Goal: Task Accomplishment & Management: Contribute content

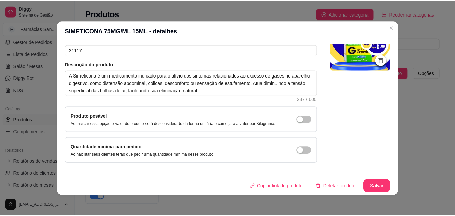
scroll to position [1, 0]
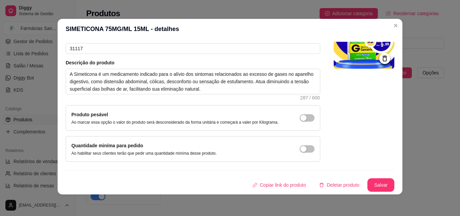
click at [326, 157] on div "Nome do produto SIMETICONA 75MG/ML 15ML Código do produto (PDV) 31117 Descrição…" at bounding box center [230, 85] width 329 height 154
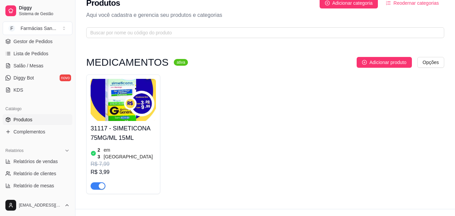
scroll to position [16, 0]
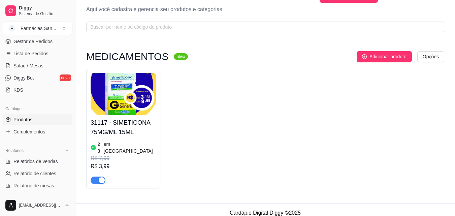
click at [393, 62] on div "MEDICAMENTOS ativa Adicionar produto Opções 31117 - SIMETICONA 75MG/ML 15ML 23 …" at bounding box center [265, 119] width 358 height 137
click at [393, 56] on span "Adicionar produto" at bounding box center [388, 56] width 37 height 7
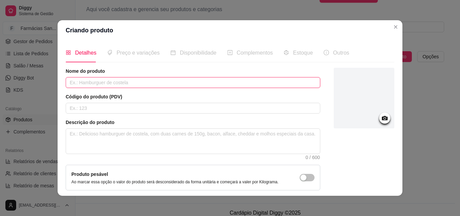
click at [114, 78] on input "text" at bounding box center [193, 82] width 255 height 11
click at [102, 83] on input "text" at bounding box center [193, 82] width 255 height 11
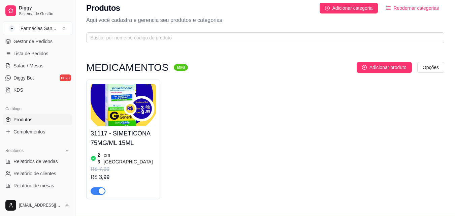
scroll to position [0, 0]
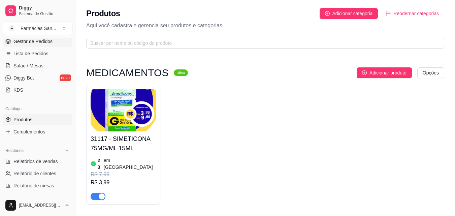
click at [21, 46] on link "Gestor de Pedidos" at bounding box center [38, 41] width 70 height 11
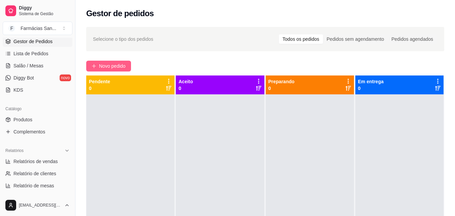
click at [118, 63] on span "Novo pedido" at bounding box center [112, 65] width 27 height 7
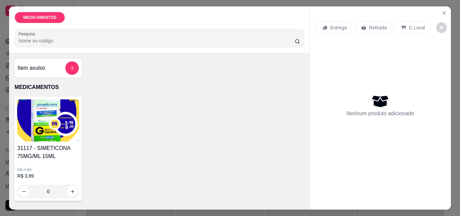
click at [335, 29] on div "Entrega" at bounding box center [335, 27] width 36 height 13
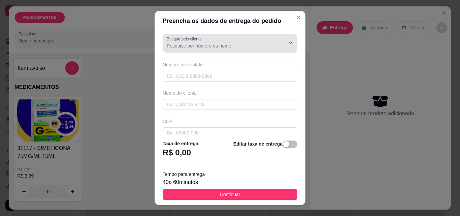
click at [209, 47] on input "Busque pelo cliente" at bounding box center [221, 45] width 108 height 7
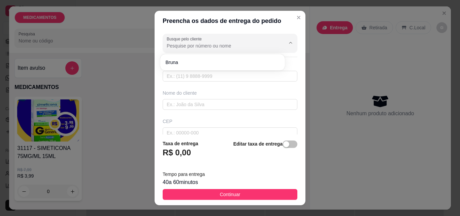
click at [209, 47] on input "Busque pelo cliente" at bounding box center [221, 45] width 108 height 7
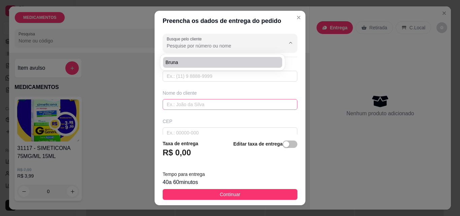
click at [211, 108] on input "text" at bounding box center [230, 104] width 135 height 11
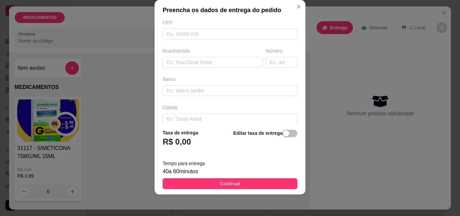
scroll to position [56, 0]
drag, startPoint x: 285, startPoint y: 5, endPoint x: 292, endPoint y: 7, distance: 7.6
click at [286, 5] on header "Preencha os dados de entrega do pedido" at bounding box center [230, 10] width 151 height 20
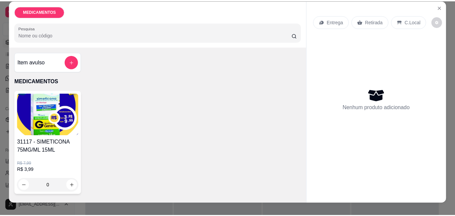
scroll to position [0, 0]
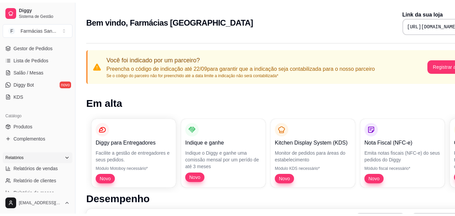
scroll to position [101, 0]
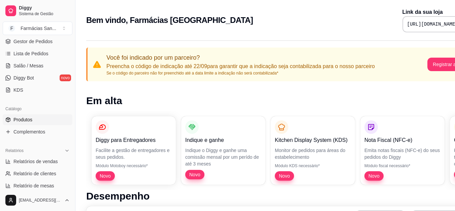
click at [32, 122] on link "Produtos" at bounding box center [38, 119] width 70 height 11
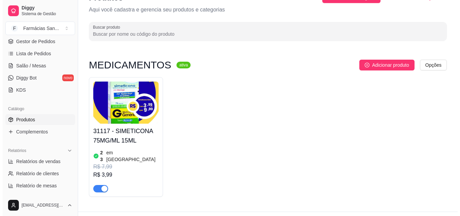
scroll to position [24, 0]
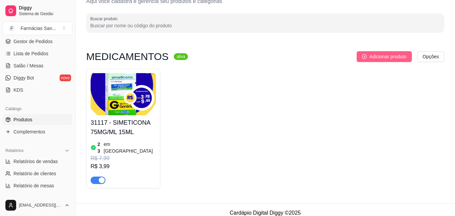
click at [387, 59] on span "Adicionar produto" at bounding box center [388, 56] width 37 height 7
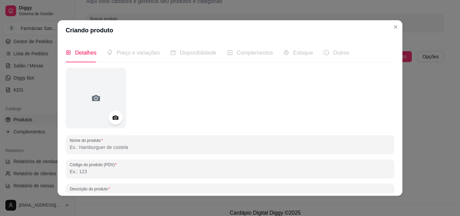
click at [113, 119] on icon at bounding box center [116, 118] width 8 height 8
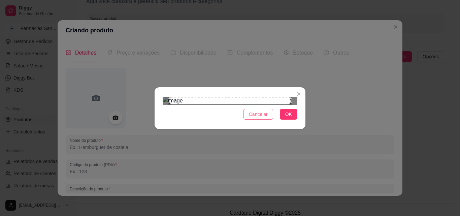
click at [260, 118] on span "Cancelar" at bounding box center [258, 114] width 19 height 7
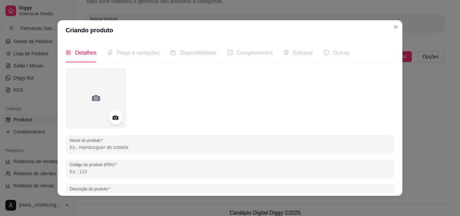
click at [115, 119] on circle at bounding box center [116, 118] width 2 height 2
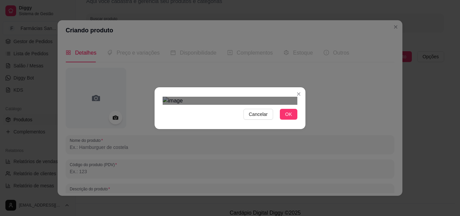
click at [292, 120] on button "OK" at bounding box center [289, 114] width 18 height 11
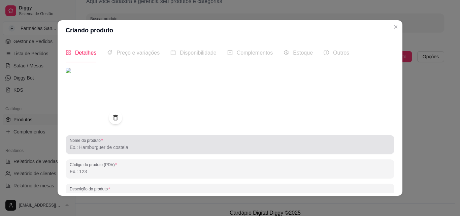
click at [105, 149] on input "Nome do produto" at bounding box center [230, 147] width 321 height 7
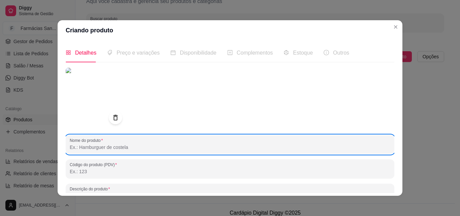
click at [103, 148] on input "Nome do produto" at bounding box center [230, 147] width 321 height 7
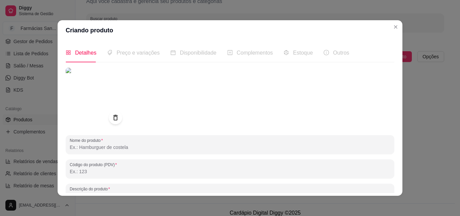
paste input "TOTALVITA CREATINA MONOHIDRATA"
click at [106, 93] on img at bounding box center [96, 98] width 61 height 61
click at [121, 148] on input "TOTALVITA CREATINA MONOHIDRATA" at bounding box center [230, 147] width 321 height 7
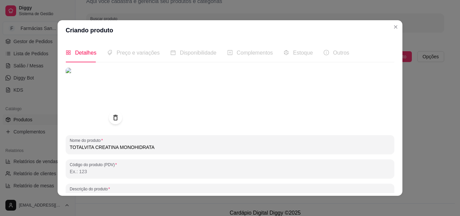
paste input "Creatina Monohidratada em Pó 300g"
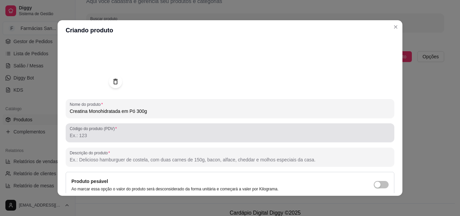
scroll to position [67, 0]
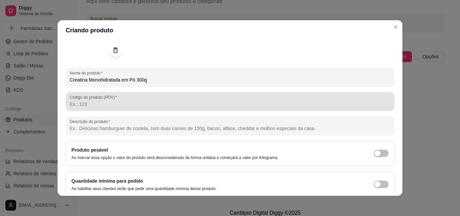
type input "Creatina Monohidratada em Pó 300g"
click at [96, 109] on div "Código do produto (PDV)" at bounding box center [230, 101] width 329 height 19
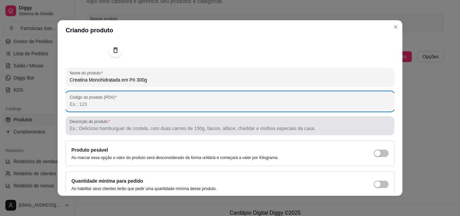
paste input "976297"
type input "976297"
click at [99, 128] on input "Descrição do produto" at bounding box center [230, 128] width 321 height 7
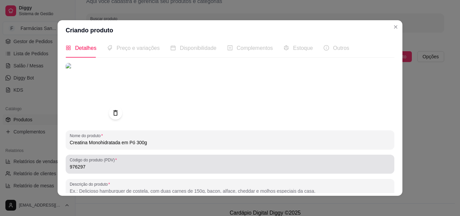
scroll to position [0, 0]
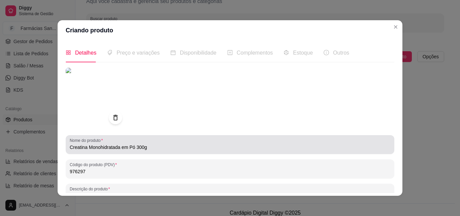
click at [118, 147] on input "Creatina Monohidratada em Pó 300g" at bounding box center [230, 147] width 321 height 7
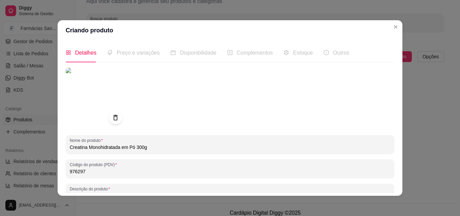
click at [118, 147] on input "Creatina Monohidratada em Pó 300g" at bounding box center [230, 147] width 321 height 7
paste input "- TotalVita"
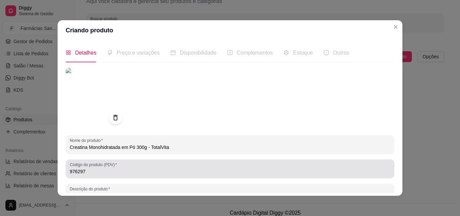
type input "Creatina Monohidratada em Pó 300g - TotalVita"
drag, startPoint x: 156, startPoint y: 167, endPoint x: 156, endPoint y: 171, distance: 4.0
click at [156, 167] on div "976297" at bounding box center [230, 168] width 321 height 13
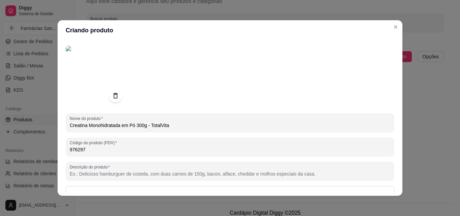
scroll to position [34, 0]
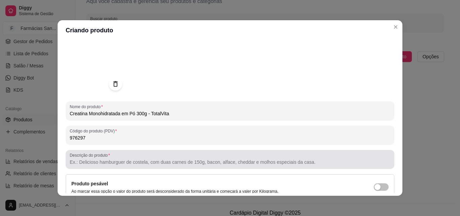
click at [129, 156] on div at bounding box center [230, 159] width 321 height 13
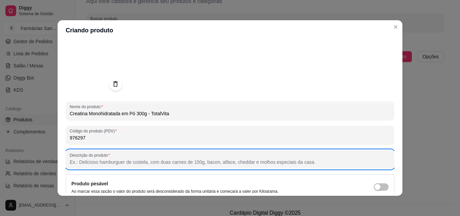
paste input "Aumento de força e potência: aumenta a produção de ATP para séries repetidas de…"
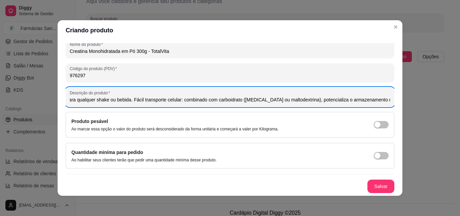
scroll to position [1, 0]
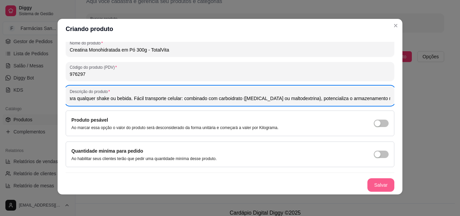
type input "Aumento de força e potência: aumenta a produção de ATP para séries repetidas de…"
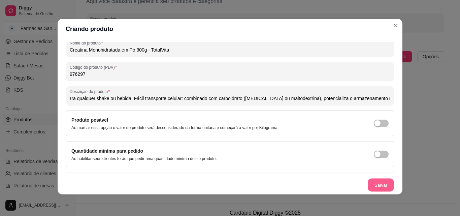
click at [372, 189] on button "Salvar" at bounding box center [381, 185] width 26 height 13
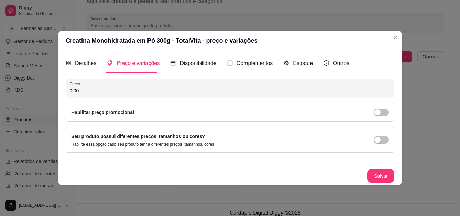
click at [128, 93] on input "0,00" at bounding box center [230, 90] width 321 height 7
type input "99,99"
click at [376, 113] on div "button" at bounding box center [378, 112] width 6 height 6
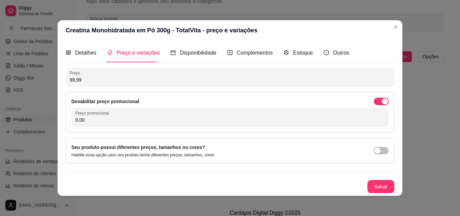
click at [109, 121] on input "0,00" at bounding box center [230, 120] width 309 height 7
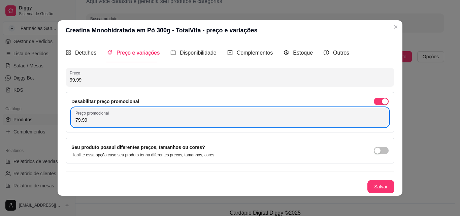
scroll to position [0, 0]
type input "79,99"
click at [380, 186] on button "Salvar" at bounding box center [381, 186] width 27 height 13
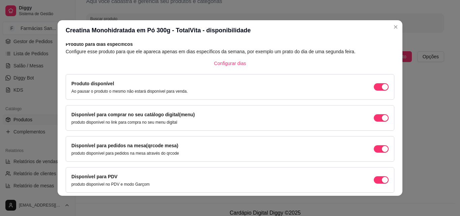
scroll to position [61, 0]
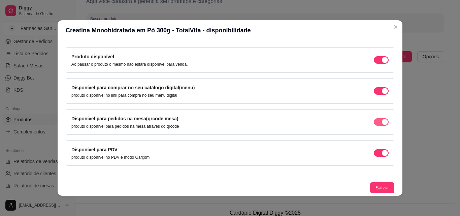
click at [374, 124] on span "button" at bounding box center [381, 121] width 15 height 7
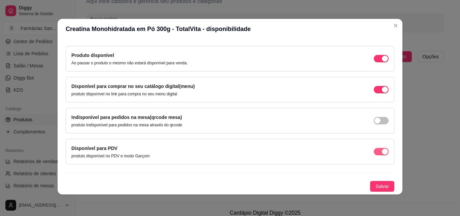
click at [374, 154] on span "button" at bounding box center [381, 151] width 15 height 7
click at [377, 185] on span "Salvar" at bounding box center [382, 186] width 13 height 7
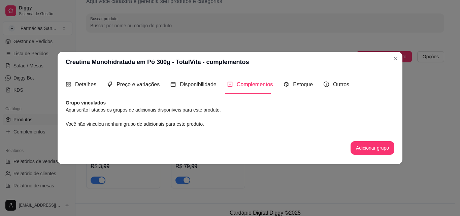
click at [183, 123] on span "Você não vinculou nenhum grupo de adicionais para este produto." at bounding box center [135, 123] width 139 height 5
click at [193, 109] on article "Aqui serão listados os grupos de adicionais disponíveis para este produto." at bounding box center [230, 109] width 329 height 7
click at [306, 83] on span "Estoque" at bounding box center [303, 85] width 20 height 6
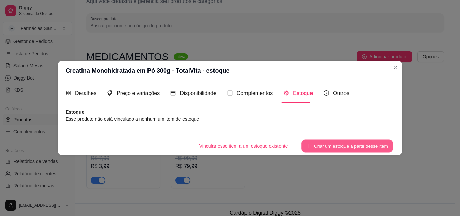
click at [373, 148] on button "Criar um estoque a partir desse item" at bounding box center [348, 145] width 92 height 13
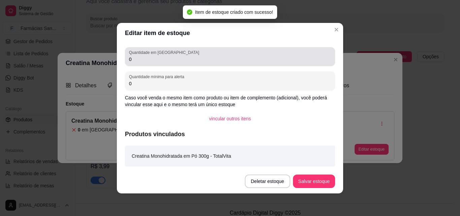
click at [187, 65] on div "Quantidade em estoque 0" at bounding box center [230, 56] width 210 height 19
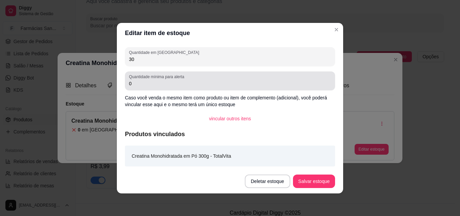
type input "30"
click at [181, 85] on input "0" at bounding box center [230, 83] width 202 height 7
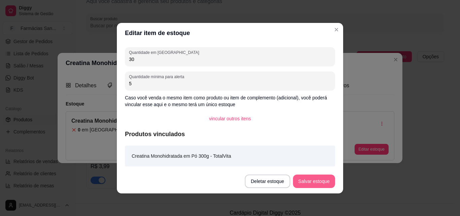
type input "5"
click at [323, 184] on button "Salvar estoque" at bounding box center [314, 181] width 41 height 13
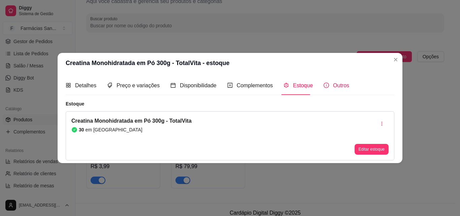
click at [328, 87] on div "Outros" at bounding box center [337, 85] width 26 height 8
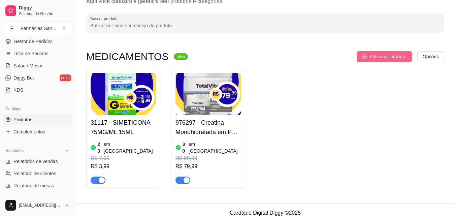
click at [385, 55] on span "Adicionar produto" at bounding box center [388, 56] width 37 height 7
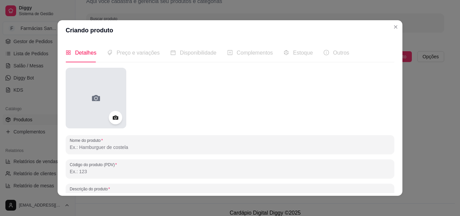
click at [102, 104] on div at bounding box center [96, 98] width 61 height 61
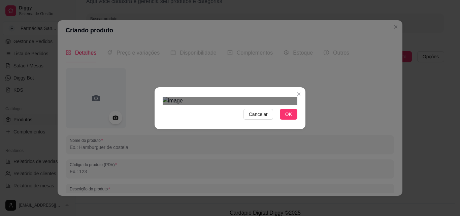
click at [286, 118] on span "OK" at bounding box center [289, 114] width 7 height 7
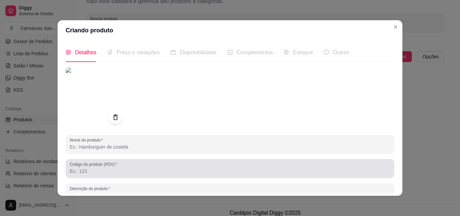
scroll to position [0, 0]
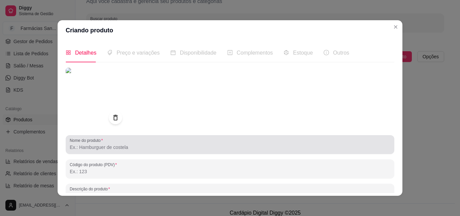
click at [122, 147] on input "Nome do produto" at bounding box center [230, 147] width 321 height 7
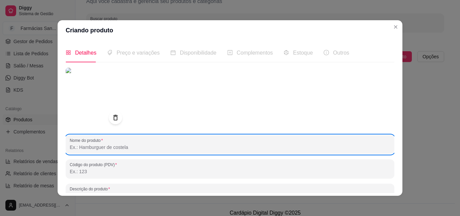
click at [116, 149] on input "Nome do produto" at bounding box center [230, 147] width 321 height 7
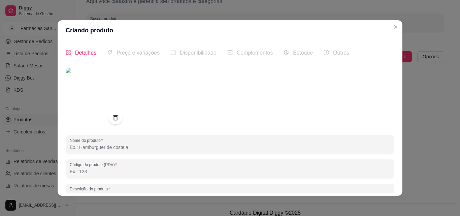
paste input "NISTATINA+OX ZINC POM DERM 60G"
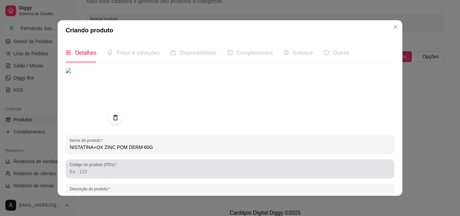
type input "NISTATINA+OX ZINC POM DERM 60G"
click at [121, 169] on input "Código do produto (PDV)" at bounding box center [230, 171] width 321 height 7
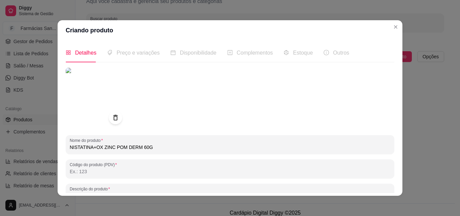
click at [99, 168] on input "Código do produto (PDV)" at bounding box center [230, 171] width 321 height 7
paste input "14067"
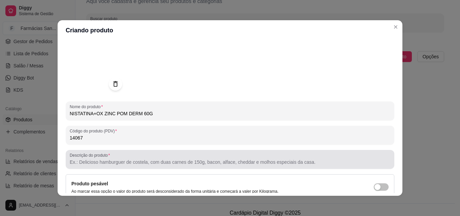
type input "14067"
click at [99, 165] on input "Descrição do produto" at bounding box center [230, 162] width 321 height 7
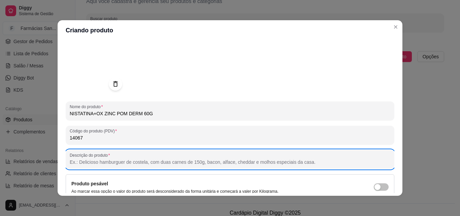
paste input "Indicação: Trata e previne assaduras em bebês causadas pelo uso de fraldas. Tam…"
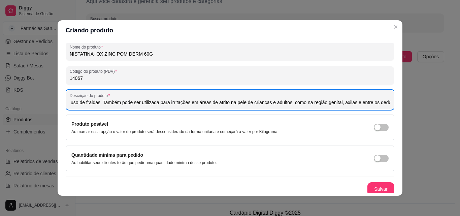
scroll to position [96, 0]
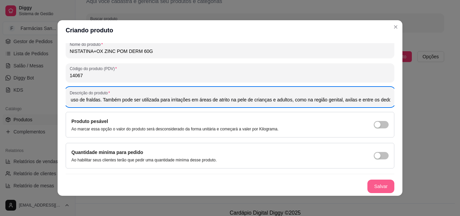
type input "Indicação: Trata e previne assaduras em bebês causadas pelo uso de fraldas. Tam…"
click at [378, 185] on button "Salvar" at bounding box center [381, 186] width 27 height 13
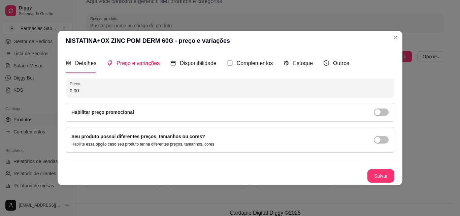
scroll to position [0, 0]
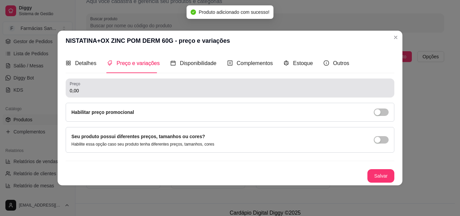
click at [94, 92] on input "0,00" at bounding box center [230, 90] width 321 height 7
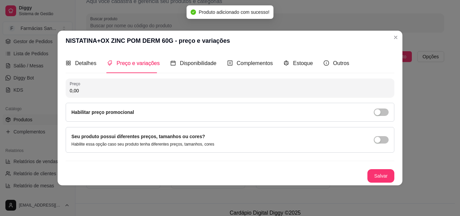
click at [94, 92] on input "0,00" at bounding box center [230, 90] width 321 height 7
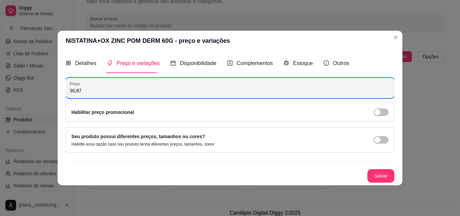
type input "30,87"
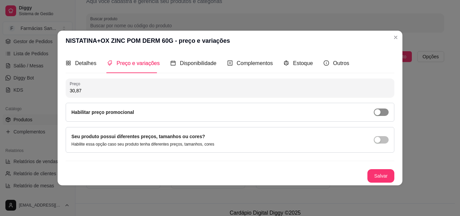
click at [377, 112] on div "button" at bounding box center [378, 112] width 6 height 6
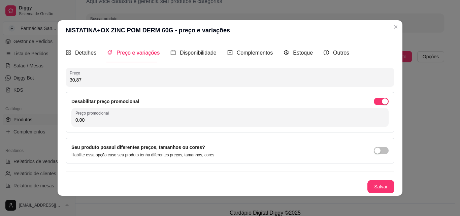
click at [130, 118] on input "0,00" at bounding box center [230, 120] width 309 height 7
type input "9,99"
click at [380, 190] on button "Salvar" at bounding box center [381, 186] width 26 height 13
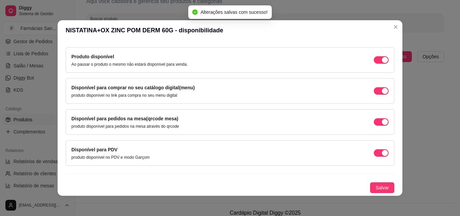
scroll to position [1, 0]
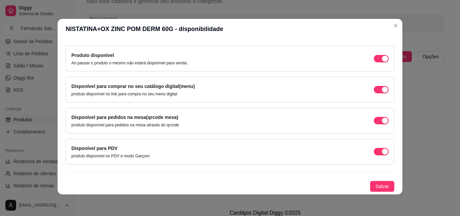
drag, startPoint x: 379, startPoint y: 150, endPoint x: 367, endPoint y: 136, distance: 17.7
click at [382, 149] on div "button" at bounding box center [385, 152] width 6 height 6
click at [374, 121] on span "button" at bounding box center [381, 120] width 15 height 7
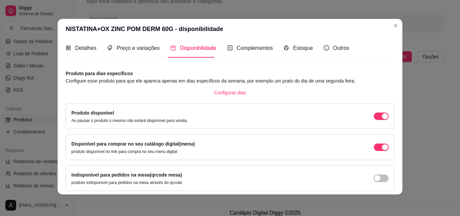
scroll to position [0, 0]
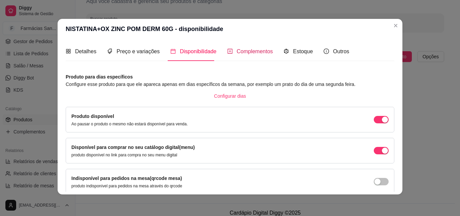
click at [247, 54] on span "Complementos" at bounding box center [255, 52] width 36 height 6
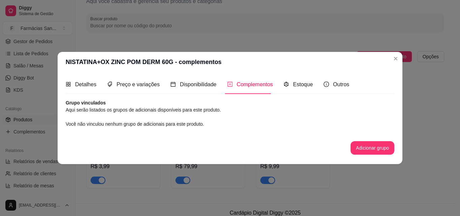
click at [162, 112] on article "Aqui serão listados os grupos de adicionais disponíveis para este produto." at bounding box center [230, 109] width 329 height 7
click at [209, 111] on article "Aqui serão listados os grupos de adicionais disponíveis para este produto." at bounding box center [230, 109] width 329 height 7
click at [385, 148] on button "Adicionar grupo" at bounding box center [373, 148] width 42 height 13
click at [296, 89] on div "Estoque" at bounding box center [298, 84] width 29 height 19
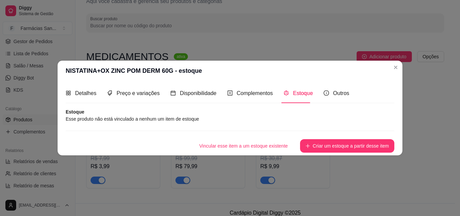
click at [147, 118] on article "Esse produto não está vinculado a nenhum um item de estoque" at bounding box center [230, 118] width 329 height 7
click at [320, 146] on button "Criar um estoque a partir desse item" at bounding box center [347, 145] width 94 height 13
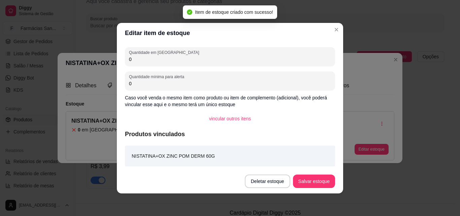
click at [160, 59] on input "0" at bounding box center [230, 59] width 202 height 7
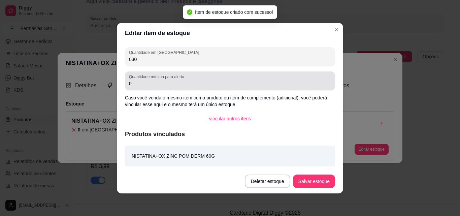
type input "030"
click at [168, 88] on div "Quantidade mínima para alerta 0" at bounding box center [230, 80] width 210 height 19
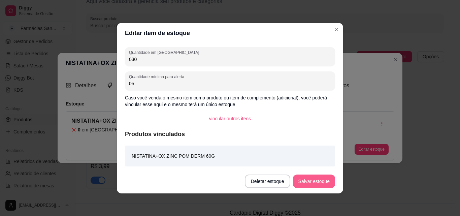
type input "05"
click at [333, 181] on button "Salvar estoque" at bounding box center [314, 181] width 41 height 13
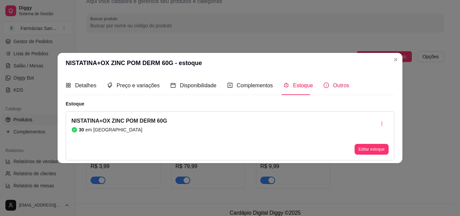
click at [337, 83] on span "Outros" at bounding box center [341, 86] width 16 height 6
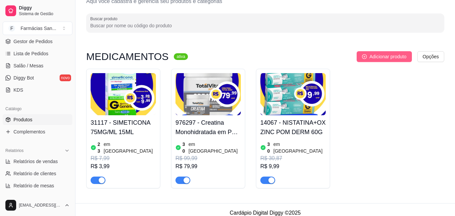
click at [384, 54] on span "Adicionar produto" at bounding box center [388, 56] width 37 height 7
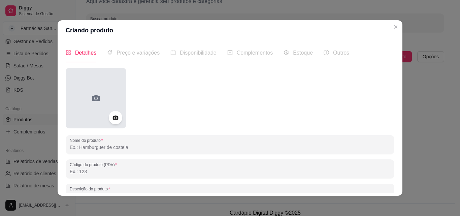
click at [112, 106] on div at bounding box center [96, 98] width 61 height 61
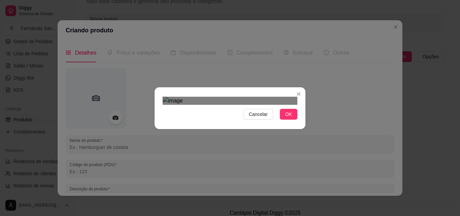
click at [288, 118] on span "OK" at bounding box center [289, 114] width 7 height 7
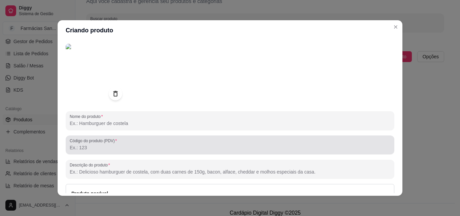
scroll to position [34, 0]
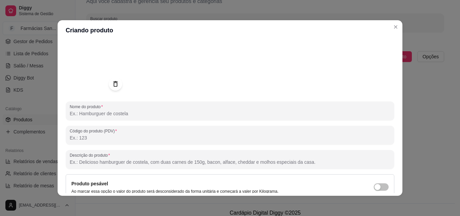
drag, startPoint x: 82, startPoint y: 123, endPoint x: 88, endPoint y: 119, distance: 7.4
click at [82, 122] on div "Nome do produto Código do produto (PDV) Descrição do produto Produto pesável Ao…" at bounding box center [230, 144] width 329 height 221
click at [88, 119] on div "Nome do produto" at bounding box center [230, 110] width 329 height 19
click at [94, 115] on input "Nome do produto" at bounding box center [230, 113] width 321 height 7
paste input "ROUP INT PLENITUD PROT G/XG 32"
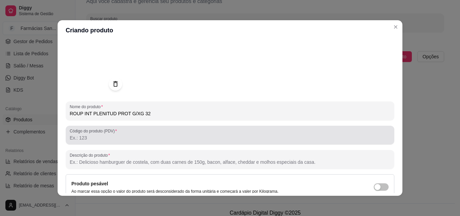
type input "ROUP INT PLENITUD PROT G/XG 32"
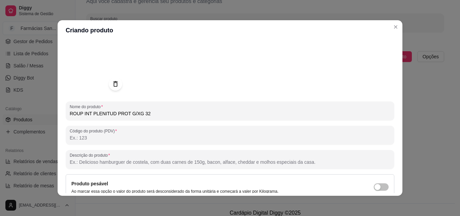
click at [98, 136] on input "Código do produto (PDV)" at bounding box center [230, 137] width 321 height 7
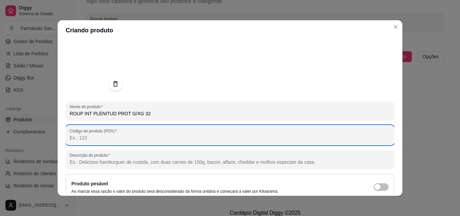
click at [94, 144] on div "Código do produto (PDV)" at bounding box center [230, 135] width 329 height 19
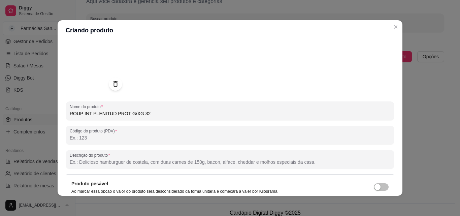
paste input "967532"
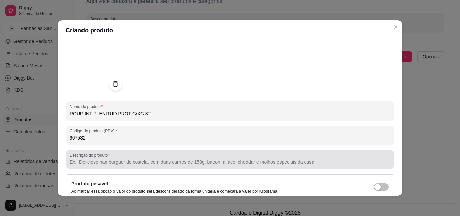
type input "967532"
click at [106, 165] on input "Descrição do produto" at bounding box center [230, 162] width 321 height 7
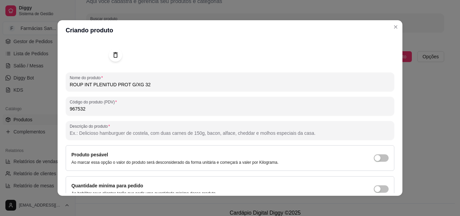
scroll to position [96, 0]
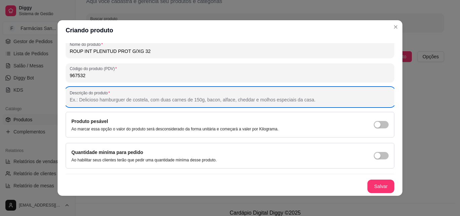
click at [104, 99] on input "Descrição do produto" at bounding box center [230, 99] width 321 height 7
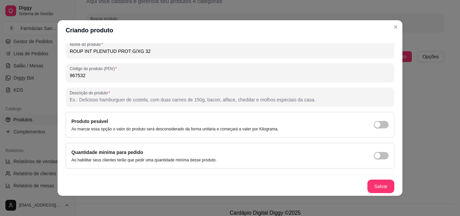
paste input "Absorve em segundos, garantindo uma pele até duas vezes mais seca. Oferece prot…"
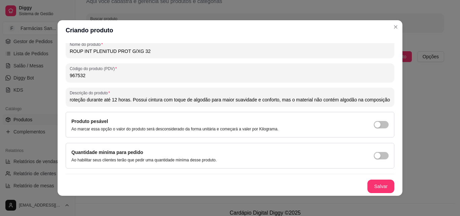
scroll to position [1, 0]
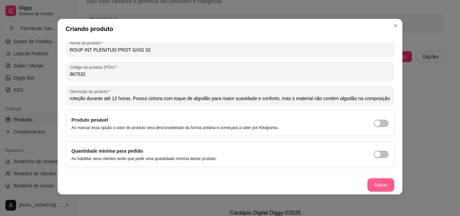
type input "Absorve em segundos, garantindo uma pele até duas vezes mais seca. Oferece prot…"
click at [377, 184] on button "Salvar" at bounding box center [381, 184] width 27 height 13
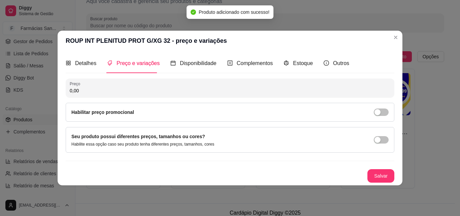
scroll to position [0, 0]
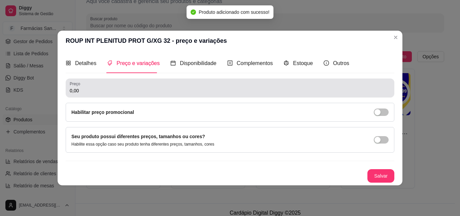
click at [100, 94] on div "0,00" at bounding box center [230, 87] width 321 height 13
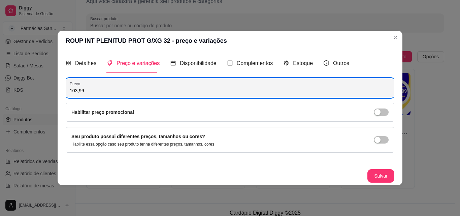
type input "103,99"
click at [111, 111] on label "Habilitar preço promocional" at bounding box center [102, 112] width 63 height 5
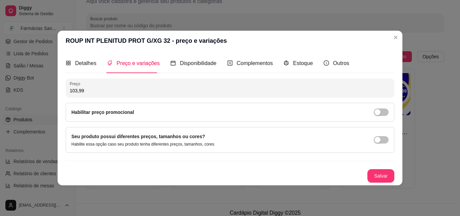
click at [385, 115] on span "button" at bounding box center [381, 112] width 15 height 7
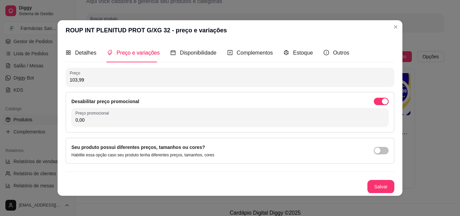
click at [113, 124] on div "Preço promocional 0,00" at bounding box center [230, 117] width 318 height 19
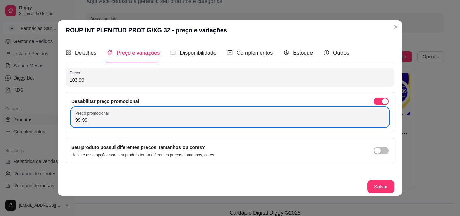
scroll to position [0, 0]
type input "99,99"
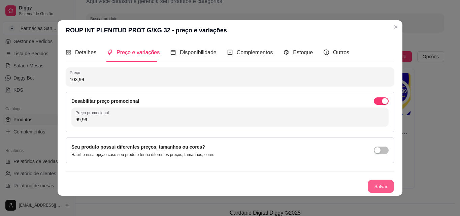
click at [377, 189] on button "Salvar" at bounding box center [381, 186] width 26 height 13
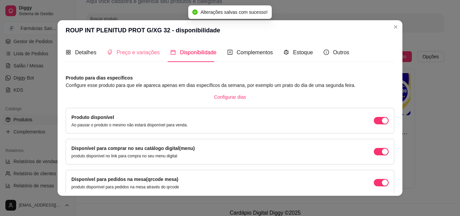
click at [142, 58] on div "Preço e variações" at bounding box center [133, 52] width 53 height 19
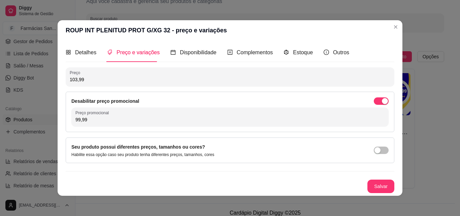
click at [244, 153] on div "Seu produto possui diferentes preços, tamanhos ou cores? Habilite essa opção ca…" at bounding box center [230, 150] width 318 height 14
click at [374, 152] on span "button" at bounding box center [381, 150] width 15 height 7
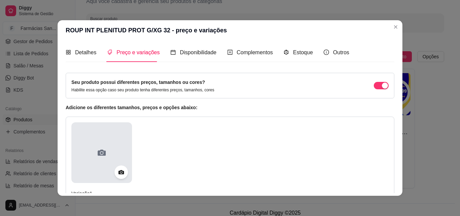
click at [111, 165] on div at bounding box center [101, 152] width 61 height 61
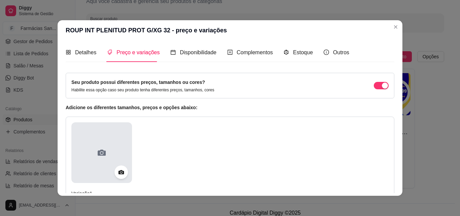
click at [122, 162] on div at bounding box center [101, 152] width 61 height 61
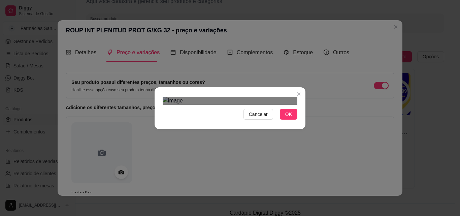
click at [281, 120] on button "OK" at bounding box center [289, 114] width 18 height 11
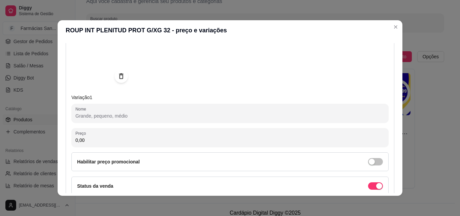
scroll to position [101, 0]
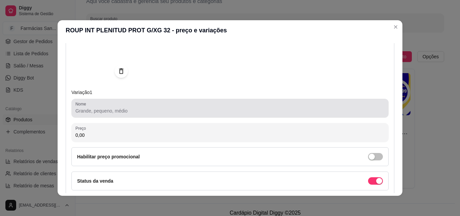
click at [119, 109] on input "Nome" at bounding box center [230, 111] width 309 height 7
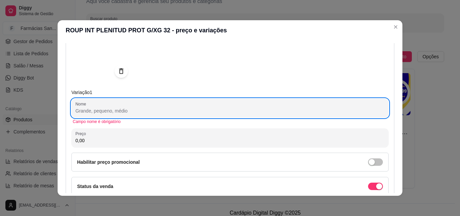
paste input "ROUP INT PLENITUD ACT P/M 32UN"
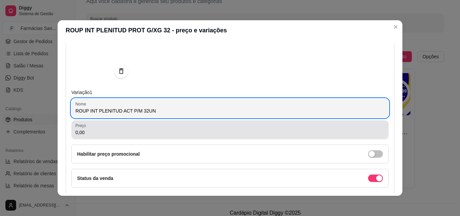
type input "ROUP INT PLENITUD ACT P/M 32UN"
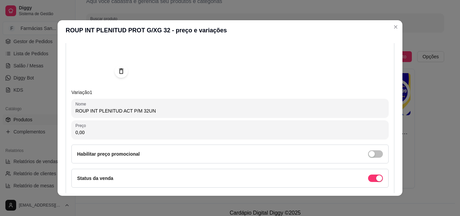
click at [115, 132] on input "0,00" at bounding box center [230, 132] width 309 height 7
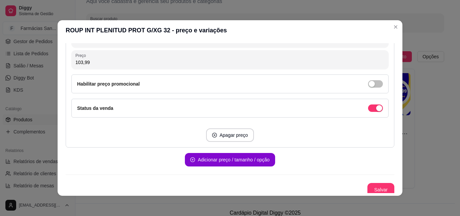
scroll to position [175, 0]
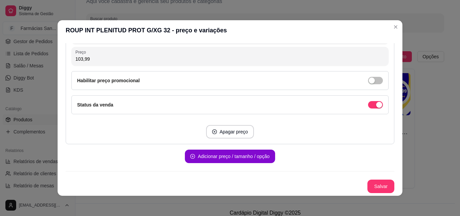
type input "103,99"
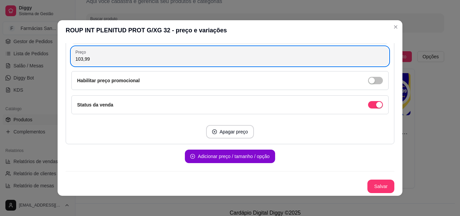
click at [112, 79] on label "Habilitar preço promocional" at bounding box center [108, 80] width 63 height 5
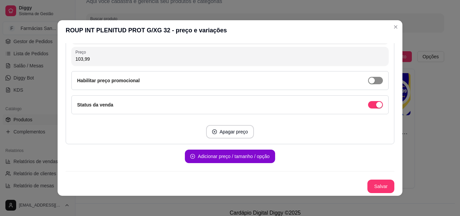
drag, startPoint x: 374, startPoint y: 81, endPoint x: 358, endPoint y: 85, distance: 16.9
click at [374, 81] on span "button" at bounding box center [375, 80] width 15 height 7
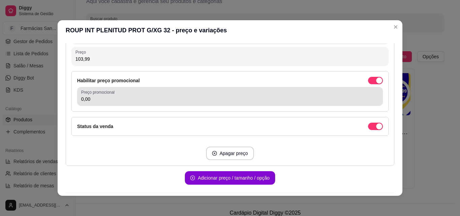
click at [129, 94] on div "0,00" at bounding box center [230, 96] width 298 height 13
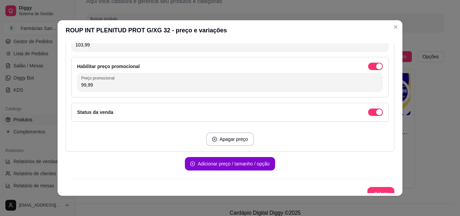
scroll to position [197, 0]
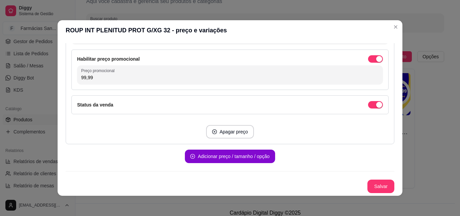
type input "99,99"
click at [116, 108] on div "Status da venda" at bounding box center [230, 104] width 306 height 7
click at [373, 188] on button "Salvar" at bounding box center [381, 186] width 26 height 13
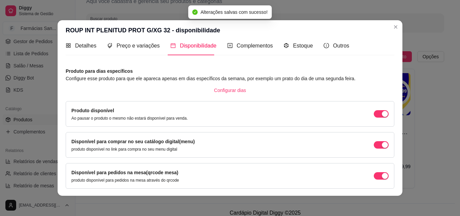
scroll to position [61, 0]
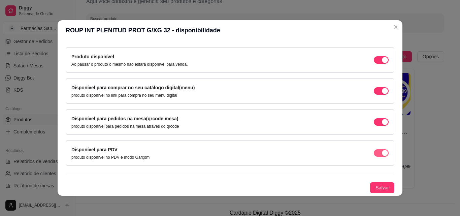
drag, startPoint x: 377, startPoint y: 123, endPoint x: 372, endPoint y: 153, distance: 30.4
click at [377, 127] on div "Disponível para pedidos na mesa(qrcode mesa) produto disponível para pedidos na…" at bounding box center [230, 122] width 318 height 14
click at [374, 153] on span "button" at bounding box center [381, 152] width 15 height 7
click at [374, 125] on span "button" at bounding box center [381, 121] width 15 height 7
click at [379, 191] on span "Salvar" at bounding box center [382, 187] width 13 height 7
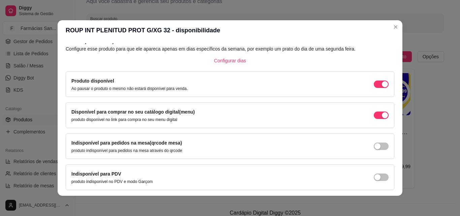
scroll to position [0, 0]
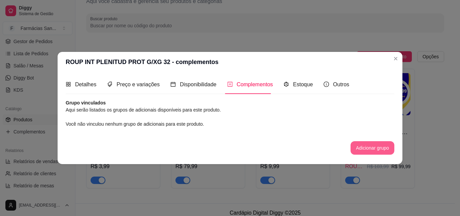
click at [371, 150] on button "Adicionar grupo" at bounding box center [373, 147] width 44 height 13
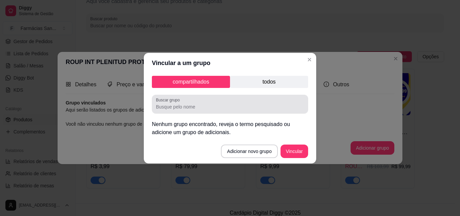
click at [180, 105] on input "Buscar grupo" at bounding box center [230, 106] width 148 height 7
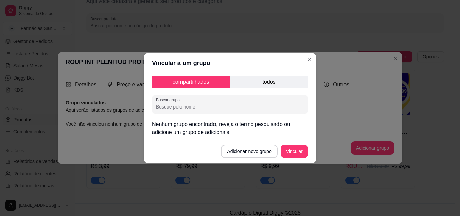
click at [275, 84] on p "todos" at bounding box center [269, 82] width 78 height 12
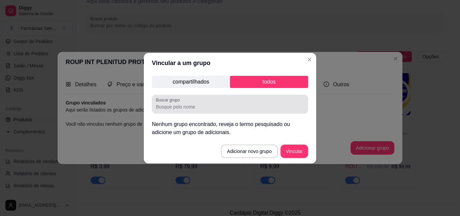
click at [186, 101] on div at bounding box center [230, 103] width 148 height 13
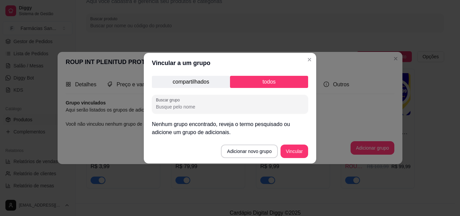
click at [190, 79] on p "compartilhados" at bounding box center [191, 82] width 78 height 12
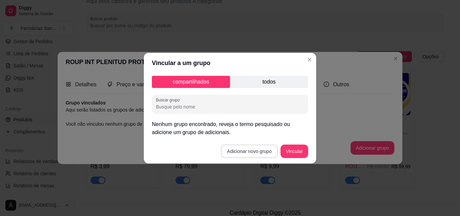
click at [245, 153] on button "Adicionar novo grupo" at bounding box center [249, 151] width 57 height 13
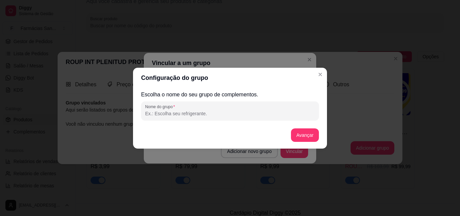
click at [226, 115] on input "Nome do grupo" at bounding box center [230, 113] width 170 height 7
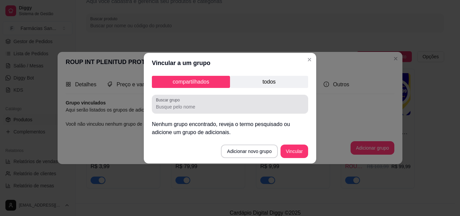
click at [217, 103] on div at bounding box center [230, 103] width 148 height 13
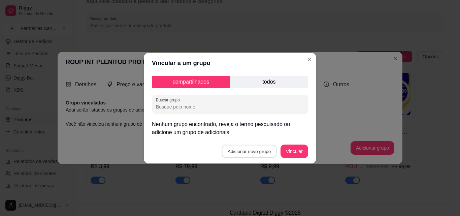
click at [239, 153] on button "Adicionar novo grupo" at bounding box center [249, 151] width 55 height 13
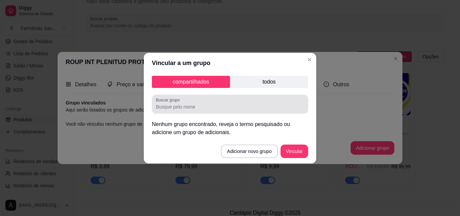
click at [240, 109] on input "Buscar grupo" at bounding box center [230, 106] width 148 height 7
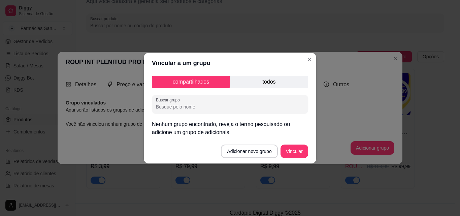
click at [286, 81] on p "todos" at bounding box center [269, 82] width 78 height 12
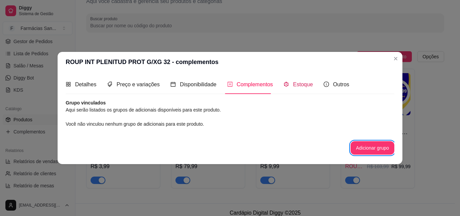
click at [293, 82] on span "Estoque" at bounding box center [303, 85] width 20 height 6
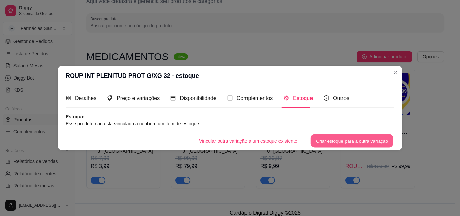
click at [335, 144] on button "Criar estoque para a outra variação" at bounding box center [352, 140] width 83 height 13
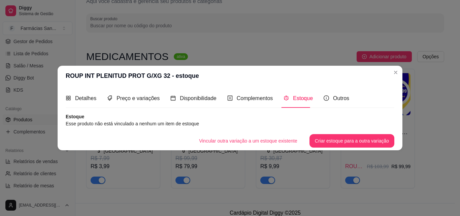
click at [176, 125] on article "Esse produto não está vinculado a nenhum um item de estoque" at bounding box center [230, 123] width 329 height 7
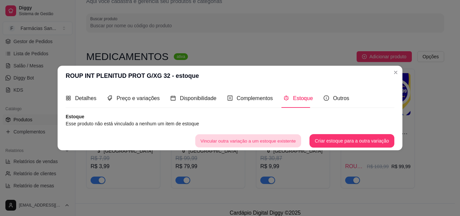
click at [272, 144] on button "Vincular outra variação a um estoque existente" at bounding box center [249, 140] width 106 height 13
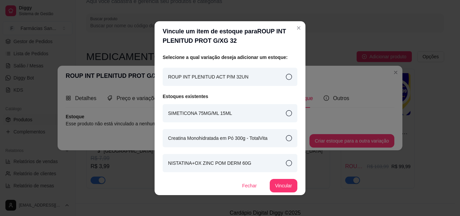
scroll to position [1, 0]
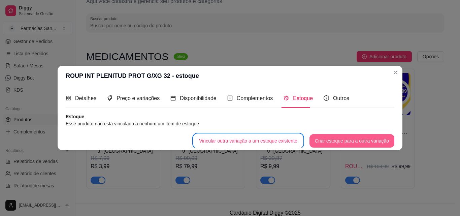
click at [341, 139] on button "Criar estoque para a outra variação" at bounding box center [352, 140] width 85 height 13
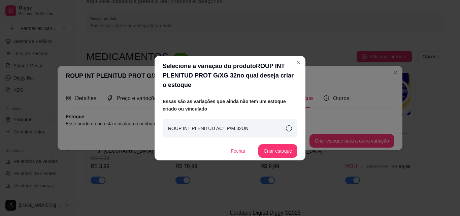
click at [274, 130] on div "ROUP INT PLENITUD ACT P/M 32UN" at bounding box center [230, 128] width 135 height 18
click at [279, 150] on button "Criar estoque" at bounding box center [278, 150] width 39 height 13
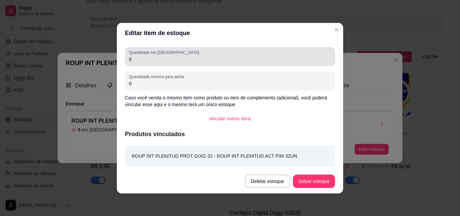
click at [140, 60] on input "0" at bounding box center [230, 59] width 202 height 7
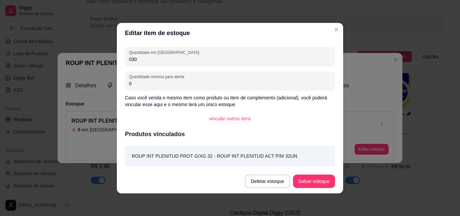
type input "030"
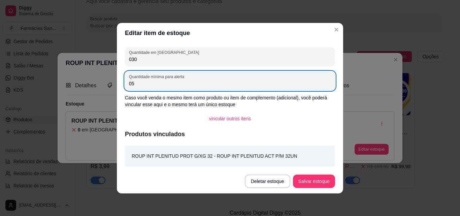
type input "05"
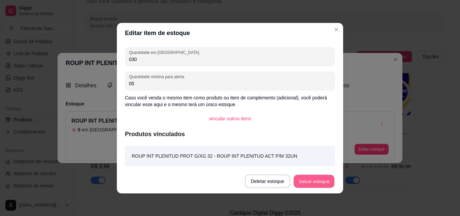
click at [314, 181] on button "Salvar estoque" at bounding box center [314, 181] width 41 height 13
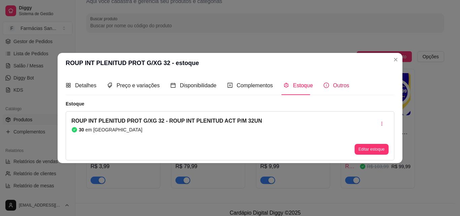
click at [340, 89] on div "Outros" at bounding box center [337, 85] width 26 height 8
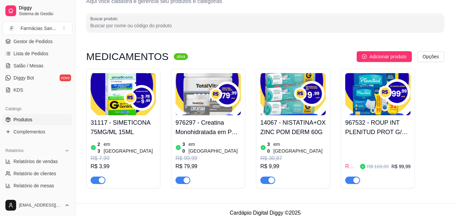
click at [350, 162] on span "ROUP INT PLENITUD ACT P/M 32UN" at bounding box center [352, 166] width 12 height 8
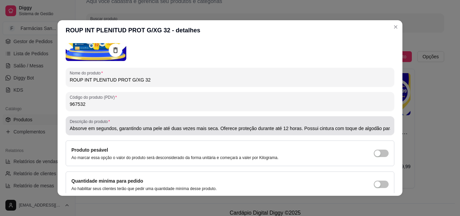
scroll to position [96, 0]
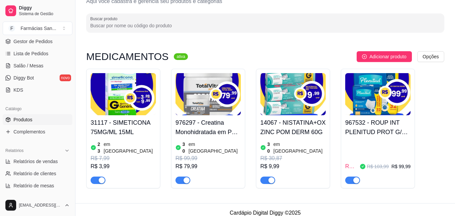
click at [371, 126] on h4 "967532 - ROUP INT PLENITUD PROT G/XG 32" at bounding box center [378, 127] width 65 height 19
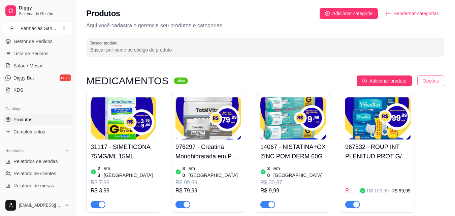
click at [429, 84] on html "Diggy Sistema de Gestão F Farmácias San ... Loja aberta Período gratuito até 15…" at bounding box center [227, 108] width 455 height 216
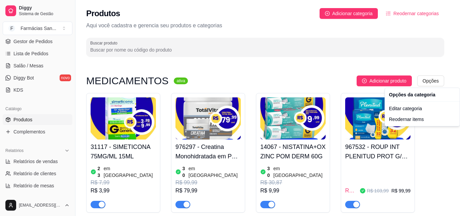
click at [426, 161] on html "Diggy Sistema de Gestão F Farmácias San ... Loja aberta Período gratuito até 15…" at bounding box center [230, 108] width 460 height 216
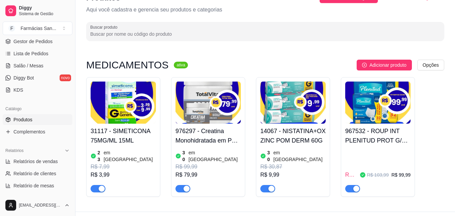
scroll to position [24, 0]
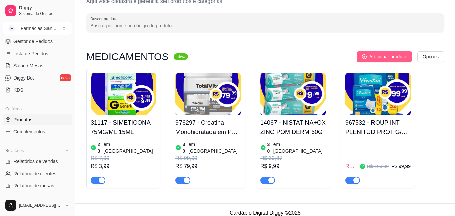
click at [386, 54] on span "Adicionar produto" at bounding box center [388, 56] width 37 height 7
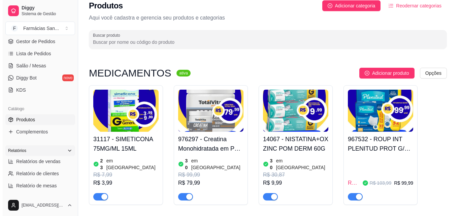
scroll to position [0, 0]
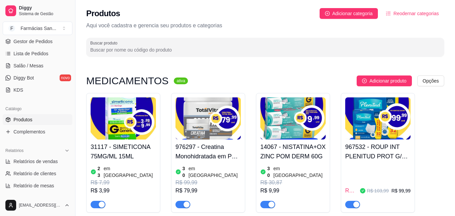
click at [35, 138] on div "Catálogo Produtos Complementos" at bounding box center [37, 120] width 75 height 39
click at [37, 132] on span "Complementos" at bounding box center [29, 131] width 32 height 7
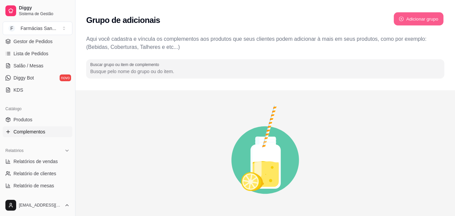
click at [433, 17] on button "Adicionar grupo" at bounding box center [419, 18] width 50 height 13
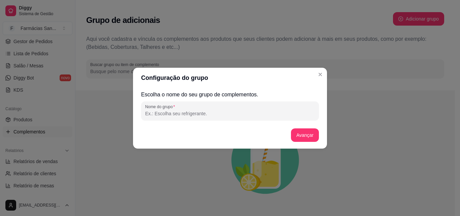
click at [207, 121] on div "Escolha o nome do seu grupo de complementos. Nome do grupo Avançar" at bounding box center [230, 118] width 178 height 55
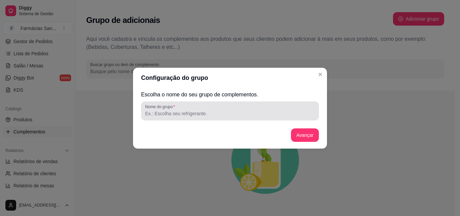
click at [209, 115] on input "Nome do grupo" at bounding box center [230, 113] width 170 height 7
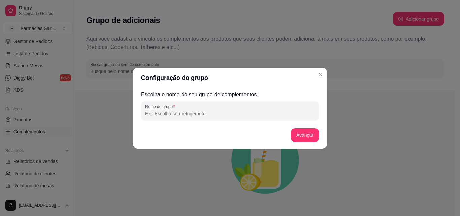
click at [209, 115] on input "Nome do grupo" at bounding box center [230, 113] width 170 height 7
type input "f"
type input "FRALDA E POMADA"
click at [304, 133] on button "Avançar" at bounding box center [305, 134] width 28 height 13
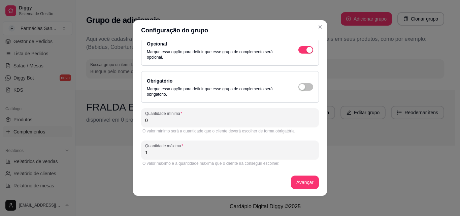
scroll to position [1, 0]
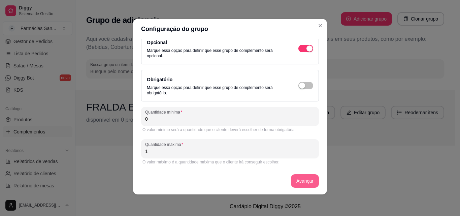
click at [292, 182] on button "Avançar" at bounding box center [305, 180] width 28 height 13
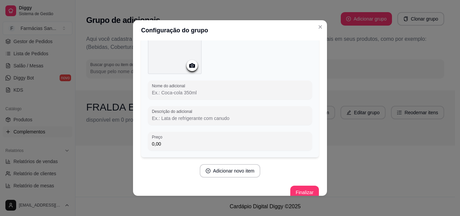
scroll to position [62, 0]
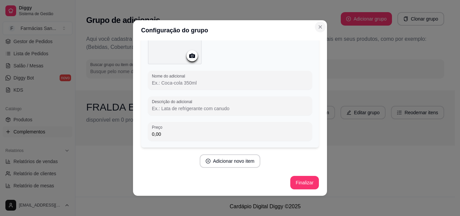
click at [319, 30] on button "Close" at bounding box center [320, 27] width 11 height 11
click at [318, 23] on button "Close" at bounding box center [320, 27] width 11 height 11
click at [304, 185] on button "Finalizar" at bounding box center [305, 182] width 28 height 13
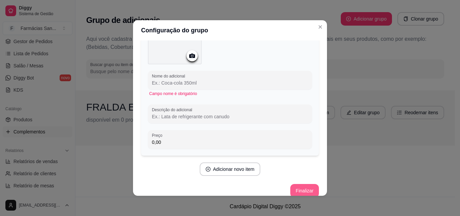
click at [304, 187] on button "Finalizar" at bounding box center [305, 190] width 29 height 13
click at [319, 27] on icon "Close" at bounding box center [320, 26] width 5 height 5
click at [394, 139] on div "Configuração do grupo Adicione os itens que irão compor este grupo, depois você…" at bounding box center [230, 108] width 460 height 216
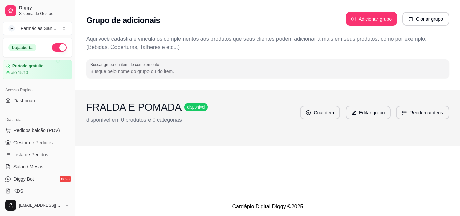
click at [229, 112] on div "FRALDA E POMADA disponível disponível em 0 produtos e 0 categorias Criar item E…" at bounding box center [267, 112] width 363 height 23
click at [379, 113] on button "Editar grupo" at bounding box center [368, 112] width 45 height 13
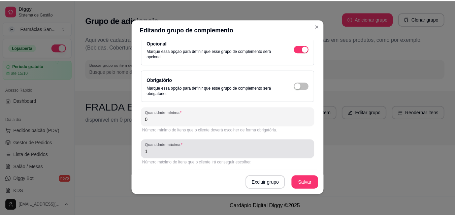
scroll to position [1, 0]
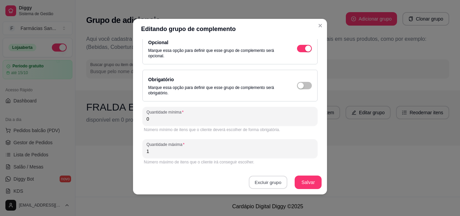
click at [258, 184] on button "Excluir grupo" at bounding box center [268, 182] width 38 height 13
click at [289, 166] on button "Sim" at bounding box center [294, 167] width 21 height 10
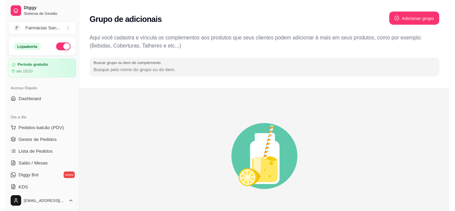
scroll to position [0, 0]
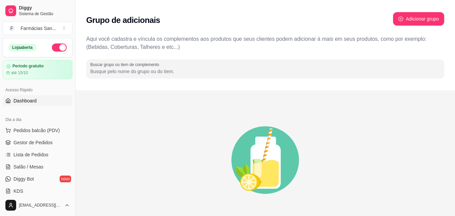
click at [36, 104] on span "Dashboard" at bounding box center [24, 100] width 23 height 7
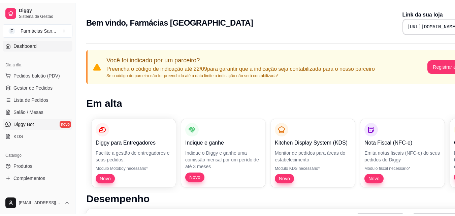
scroll to position [67, 0]
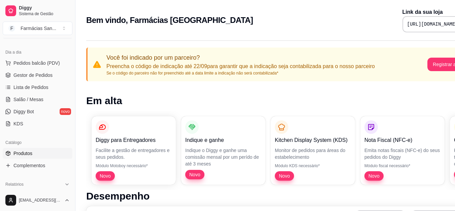
click at [28, 155] on span "Produtos" at bounding box center [22, 153] width 19 height 7
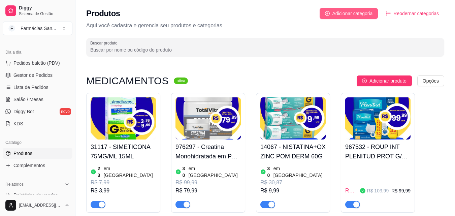
click at [366, 18] on button "Adicionar categoria" at bounding box center [349, 13] width 59 height 11
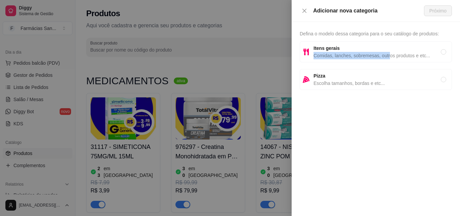
click at [389, 52] on div "Itens gerais Comidas, lanches, sobremesas, outros produtos e etc..." at bounding box center [377, 51] width 127 height 15
radio input "true"
click at [444, 10] on span "Próximo" at bounding box center [438, 10] width 17 height 7
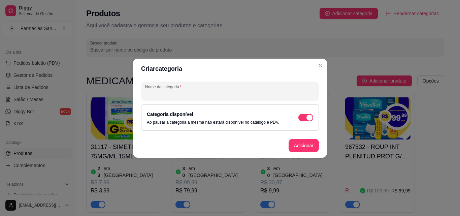
click at [185, 93] on input "Nome da categoria" at bounding box center [230, 93] width 170 height 7
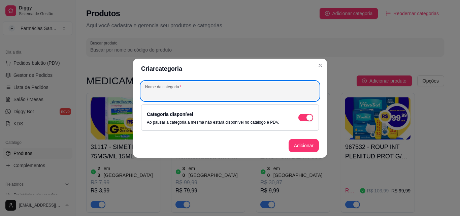
paste input "Mamães e bebês"
type input "Mamães e bebês"
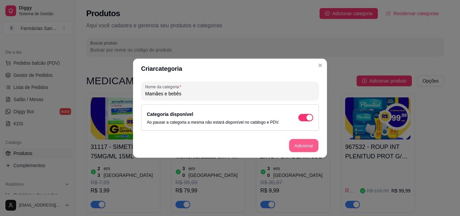
click at [298, 149] on button "Adicionar" at bounding box center [304, 145] width 30 height 13
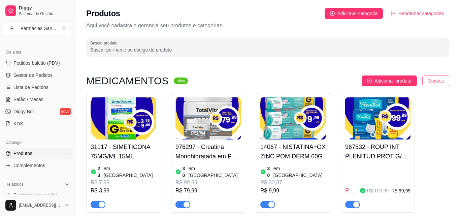
click at [424, 83] on html "Diggy Sistema de Gestão F Farmácias San ... Loja aberta Período gratuito até 15…" at bounding box center [230, 108] width 460 height 216
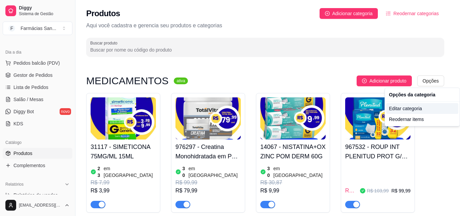
click at [418, 110] on div "Editar categoria" at bounding box center [423, 108] width 72 height 11
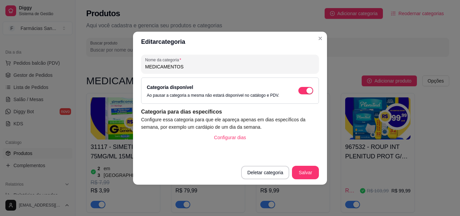
click at [189, 70] on input "MEDICAMENTOS" at bounding box center [230, 66] width 170 height 7
type input "Medicamentos"
click at [307, 175] on button "Salvar" at bounding box center [305, 172] width 27 height 13
click at [311, 173] on button "Salvar" at bounding box center [305, 172] width 27 height 13
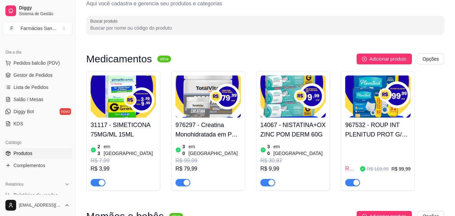
scroll to position [34, 0]
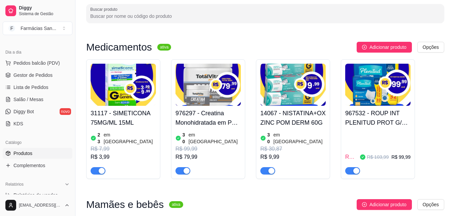
click at [306, 80] on img at bounding box center [293, 85] width 65 height 42
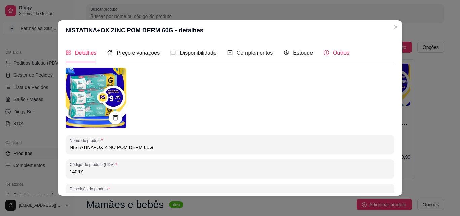
click at [324, 54] on icon "info-circle" at bounding box center [326, 52] width 5 height 5
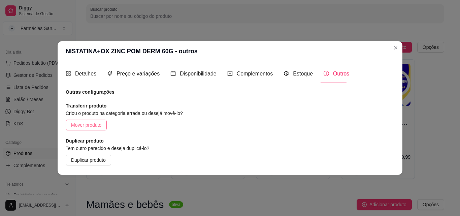
click at [89, 123] on span "Mover produto" at bounding box center [86, 124] width 30 height 7
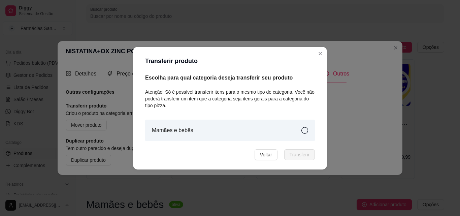
click at [249, 137] on div "Mamães e bebês" at bounding box center [230, 131] width 170 height 22
click at [306, 159] on button "Transferir" at bounding box center [299, 154] width 31 height 11
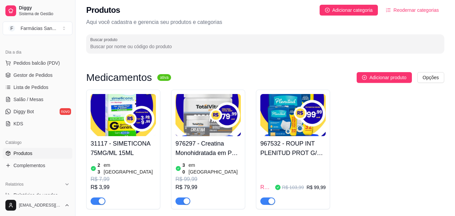
scroll to position [0, 0]
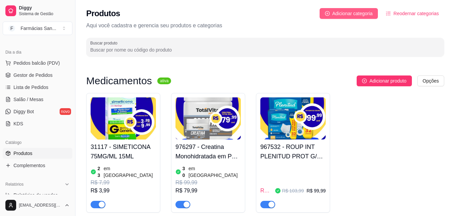
click at [344, 14] on span "Adicionar categoria" at bounding box center [353, 13] width 40 height 7
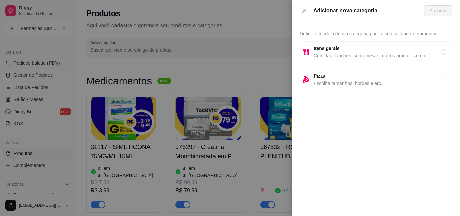
click at [356, 54] on span "Comidas, lanches, sobremesas, outros produtos e etc..." at bounding box center [377, 55] width 127 height 7
radio input "true"
click at [442, 9] on span "Próximo" at bounding box center [438, 10] width 17 height 7
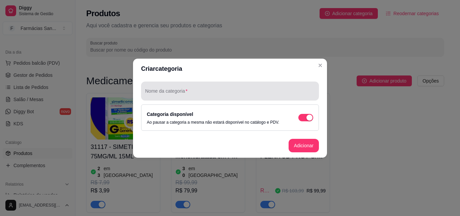
click at [201, 91] on input "Nome da categoria" at bounding box center [230, 93] width 170 height 7
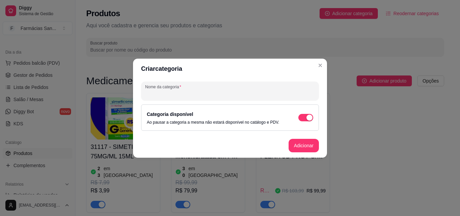
paste input "Higiene e Beleza"
type input "Higiene e Beleza"
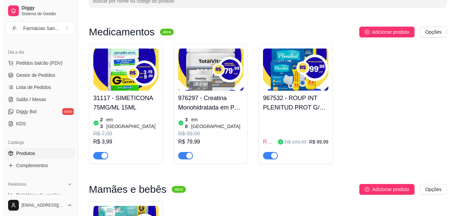
scroll to position [40, 0]
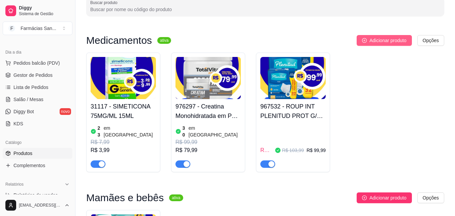
click at [400, 39] on span "Adicionar produto" at bounding box center [388, 40] width 37 height 7
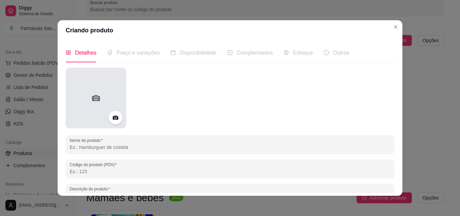
click at [96, 103] on icon at bounding box center [96, 98] width 11 height 11
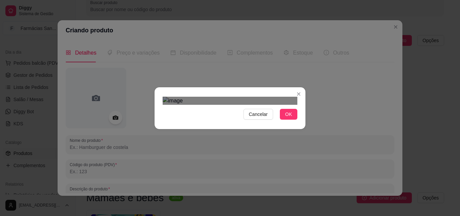
click at [283, 120] on button "OK" at bounding box center [289, 114] width 18 height 11
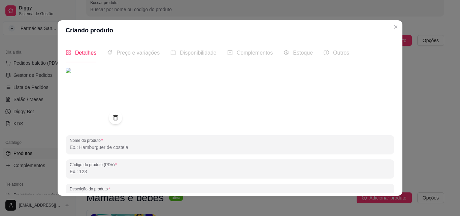
click at [144, 148] on input "Nome do produto" at bounding box center [230, 147] width 321 height 7
paste input "FR CAPRIC SHORT HIPER M 58UN"
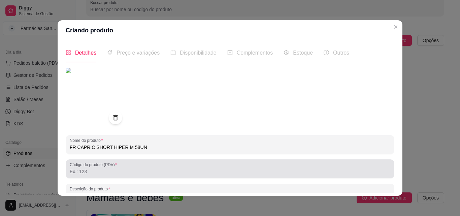
type input "FR CAPRIC SHORT HIPER M 58UN"
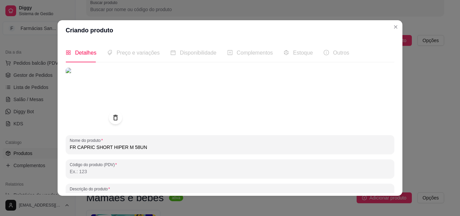
click at [120, 171] on input "Código do produto (PDV)" at bounding box center [230, 171] width 321 height 7
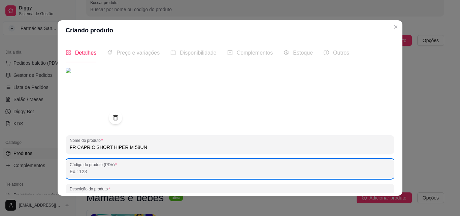
paste input "974636"
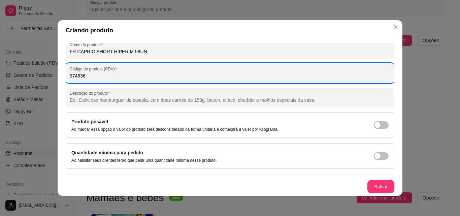
scroll to position [96, 0]
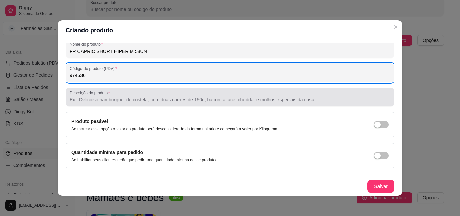
type input "974636"
click at [159, 101] on input "Descrição do produto" at bounding box center [230, 99] width 321 height 7
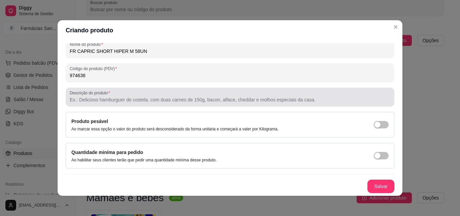
click at [120, 95] on div at bounding box center [230, 96] width 321 height 13
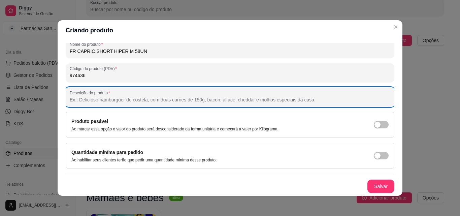
paste input "FRALDA CAPRICHO SHORTINHO HIPER M 58UN"
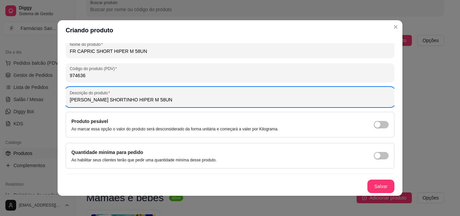
scroll to position [1, 0]
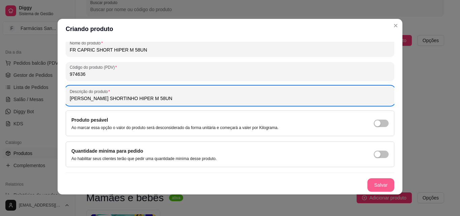
type input "FRALDA CAPRICHO SHORTINHO HIPER M 58UN"
click at [376, 183] on button "Salvar" at bounding box center [381, 184] width 27 height 13
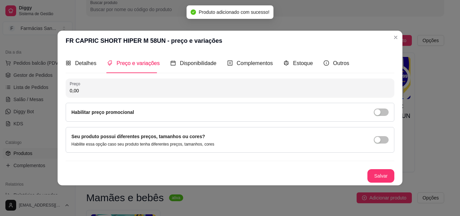
scroll to position [0, 0]
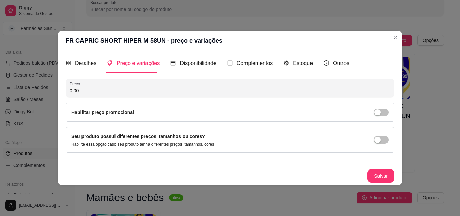
click at [90, 88] on input "0,00" at bounding box center [230, 90] width 321 height 7
type input "63,49"
click at [380, 109] on span "button" at bounding box center [381, 112] width 15 height 7
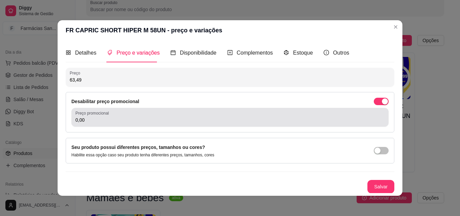
scroll to position [0, 0]
click at [167, 115] on div "0,00" at bounding box center [230, 116] width 309 height 13
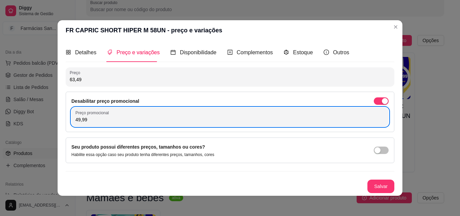
scroll to position [1, 0]
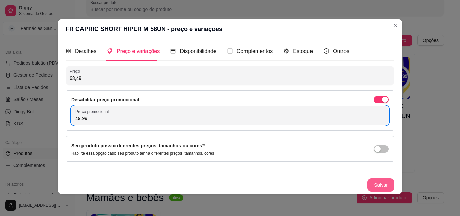
type input "49,99"
click at [375, 188] on button "Salvar" at bounding box center [381, 184] width 27 height 13
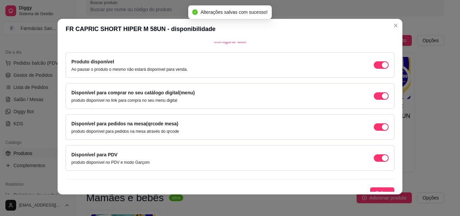
scroll to position [61, 0]
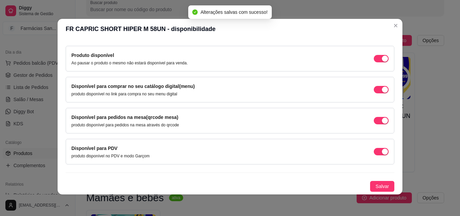
click at [376, 125] on div "Disponível para pedidos na mesa(qrcode mesa) produto disponível para pedidos na…" at bounding box center [230, 121] width 318 height 14
click at [382, 118] on div "button" at bounding box center [385, 121] width 6 height 6
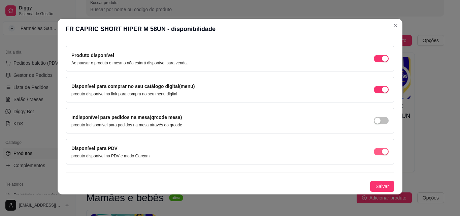
click at [374, 151] on span "button" at bounding box center [381, 151] width 15 height 7
click at [377, 182] on button "Salvar" at bounding box center [382, 186] width 24 height 11
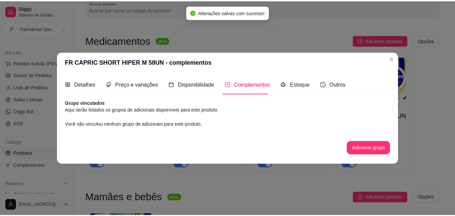
scroll to position [0, 0]
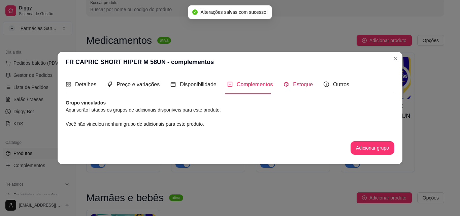
click at [285, 85] on icon "code-sandbox" at bounding box center [286, 84] width 5 height 5
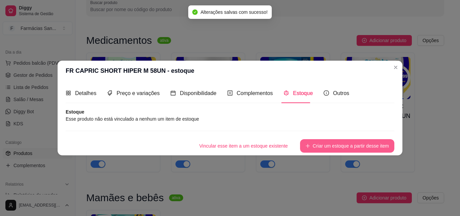
click at [330, 144] on button "Criar um estoque a partir desse item" at bounding box center [347, 145] width 94 height 13
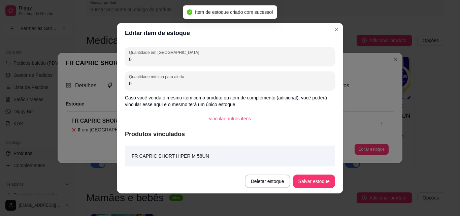
click at [159, 59] on input "0" at bounding box center [230, 59] width 202 height 7
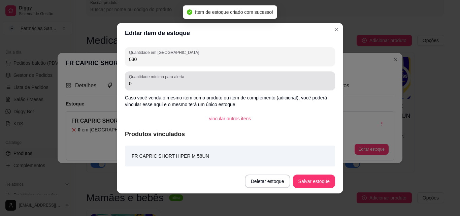
type input "030"
click at [161, 88] on div "Quantidade mínima para alerta 0" at bounding box center [230, 80] width 210 height 19
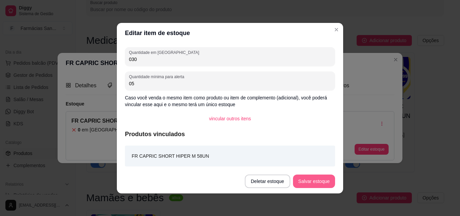
type input "05"
click at [321, 178] on button "Salvar estoque" at bounding box center [314, 181] width 42 height 13
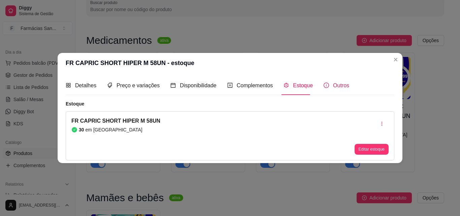
click at [334, 85] on span "Outros" at bounding box center [341, 86] width 16 height 6
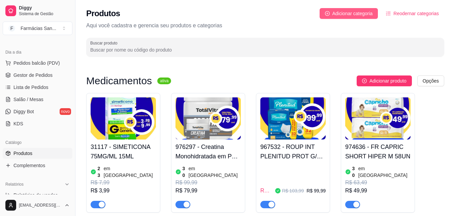
click at [343, 17] on span "Adicionar categoria" at bounding box center [353, 13] width 40 height 7
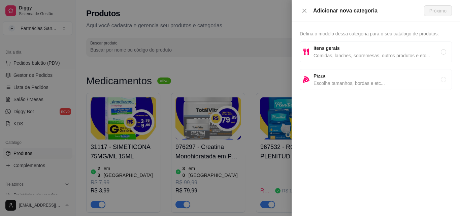
click at [332, 55] on span "Comidas, lanches, sobremesas, outros produtos e etc..." at bounding box center [377, 55] width 127 height 7
radio input "true"
click at [433, 13] on span "Próximo" at bounding box center [438, 10] width 17 height 7
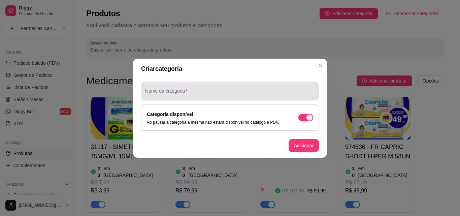
click at [186, 88] on div at bounding box center [230, 90] width 170 height 13
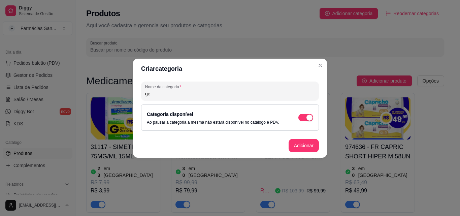
type input "g"
type input "Geriátricos"
click at [306, 147] on button "Adicionar" at bounding box center [304, 145] width 30 height 13
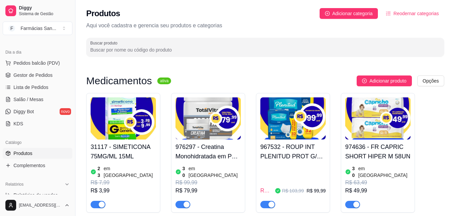
click at [306, 128] on img at bounding box center [293, 118] width 65 height 42
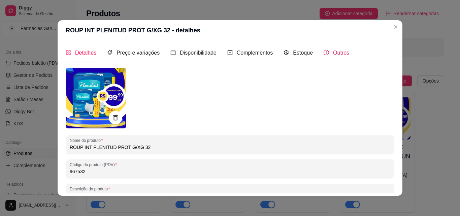
click at [325, 55] on div "Outros" at bounding box center [337, 53] width 26 height 8
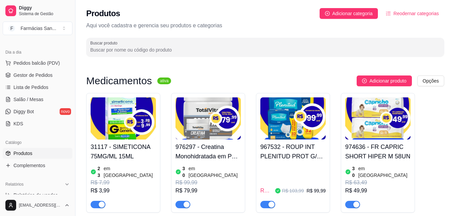
click at [89, 126] on div "31117 - SIMETICONA 75MG/ML 15ML 23 em estoque R$ 7,99 R$ 3,99" at bounding box center [123, 153] width 74 height 120
click at [295, 121] on img at bounding box center [293, 118] width 65 height 42
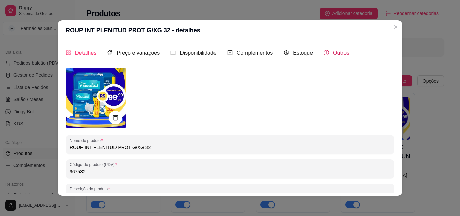
click at [335, 52] on span "Outros" at bounding box center [341, 53] width 16 height 6
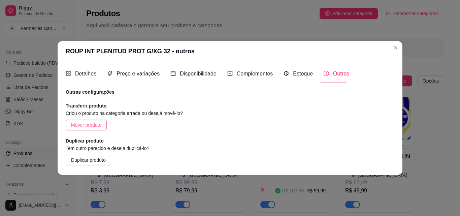
click at [88, 125] on span "Mover produto" at bounding box center [86, 124] width 30 height 7
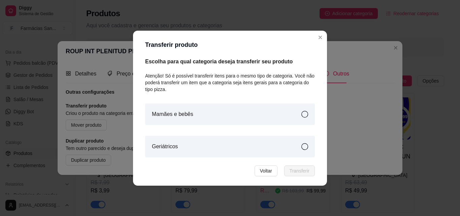
click at [177, 150] on article "Geriátricos" at bounding box center [165, 147] width 26 height 8
click at [299, 172] on span "Transferir" at bounding box center [300, 170] width 20 height 7
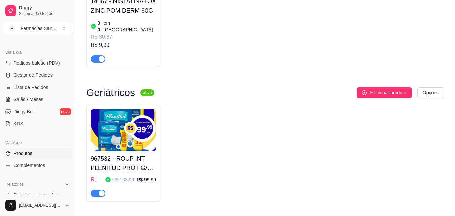
scroll to position [303, 0]
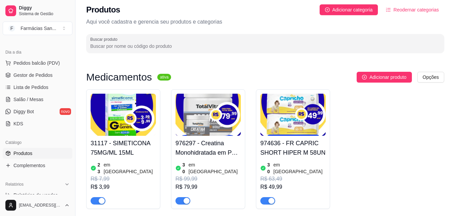
scroll to position [0, 0]
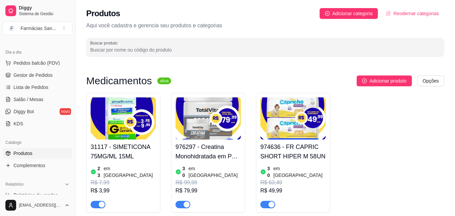
click at [309, 154] on h4 "974636 - FR CAPRIC SHORT HIPER M 58UN" at bounding box center [293, 151] width 65 height 19
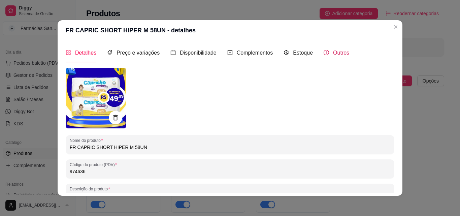
click at [333, 51] on span "Outros" at bounding box center [341, 53] width 16 height 6
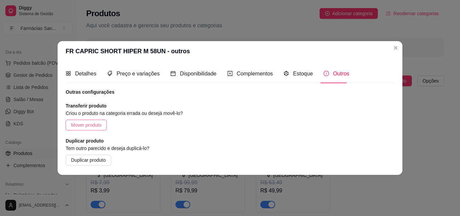
click at [105, 120] on button "Mover produto" at bounding box center [86, 125] width 41 height 11
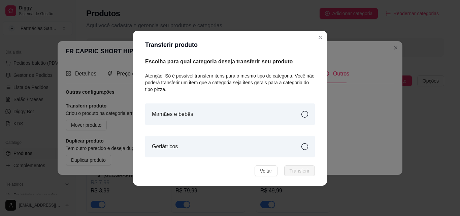
click at [193, 114] on div "Mamães e bebês" at bounding box center [230, 114] width 170 height 22
click at [301, 172] on span "Transferir" at bounding box center [300, 170] width 20 height 7
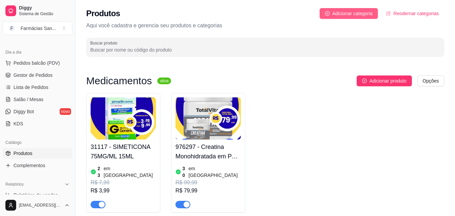
click at [345, 16] on span "Adicionar categoria" at bounding box center [353, 13] width 40 height 7
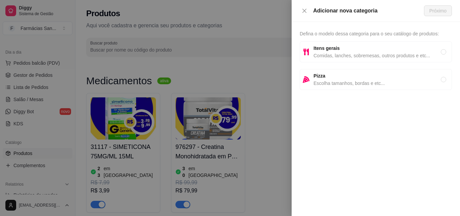
click at [334, 52] on span "Itens gerais" at bounding box center [377, 47] width 127 height 7
radio input "true"
click at [433, 13] on span "Próximo" at bounding box center [438, 10] width 17 height 7
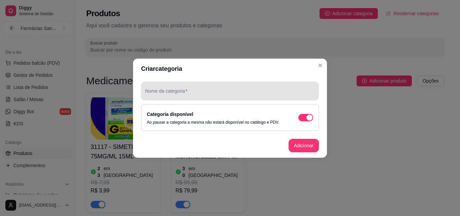
click at [215, 92] on input "Nome da categoria" at bounding box center [230, 93] width 170 height 7
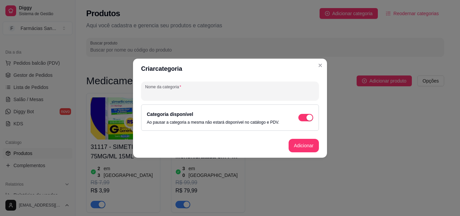
paste input "Fitness e Nutrição"
type input "Fitness e Nutrição"
click at [311, 146] on button "Adicionar" at bounding box center [304, 145] width 30 height 13
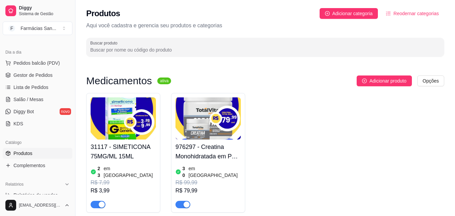
click at [232, 111] on img at bounding box center [208, 118] width 65 height 42
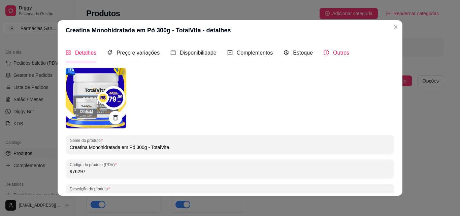
click at [325, 57] on div "Outros" at bounding box center [337, 53] width 26 height 8
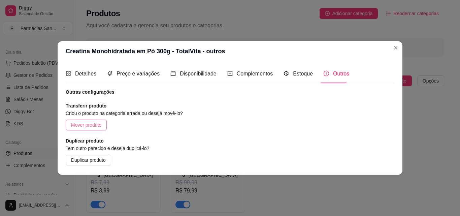
click at [85, 127] on span "Mover produto" at bounding box center [86, 124] width 30 height 7
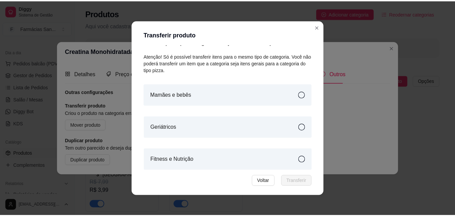
scroll to position [12, 0]
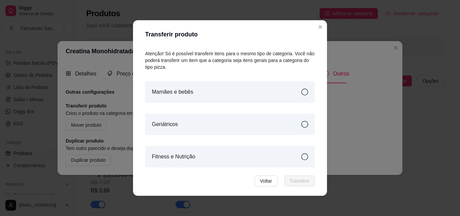
click at [177, 159] on article "Fitness e Nutrição" at bounding box center [173, 157] width 43 height 8
click at [293, 180] on span "Transferir" at bounding box center [300, 180] width 20 height 7
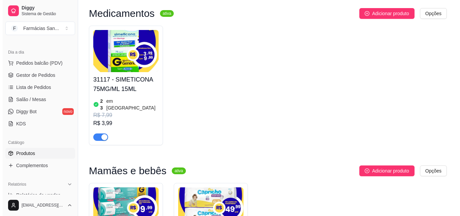
scroll to position [34, 0]
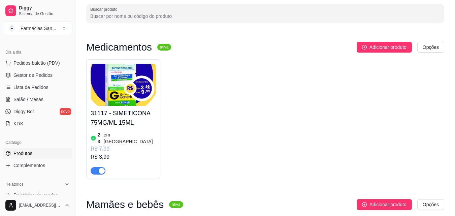
click at [107, 73] on img at bounding box center [123, 85] width 65 height 42
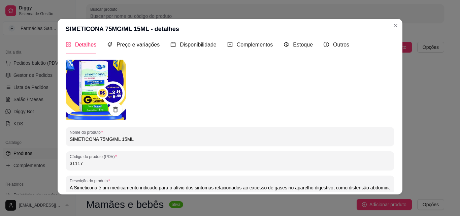
scroll to position [0, 0]
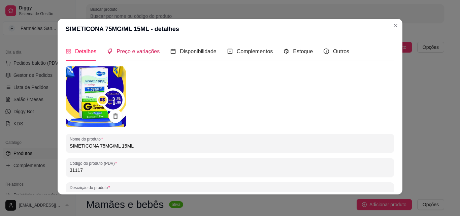
click at [136, 48] on div "Preço e variações" at bounding box center [133, 51] width 53 height 8
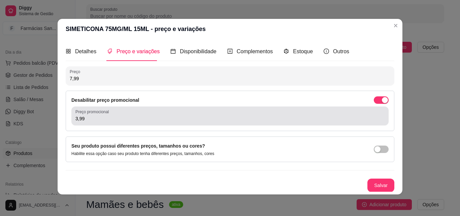
scroll to position [0, 0]
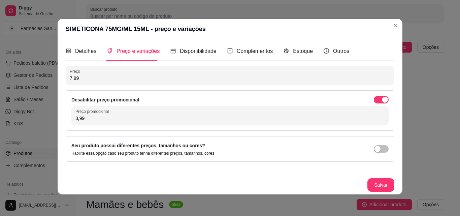
click at [191, 150] on div "Seu produto possui diferentes preços, tamanhos ou cores? Habilite essa opção ca…" at bounding box center [142, 149] width 143 height 14
click at [375, 148] on span "button" at bounding box center [381, 148] width 15 height 7
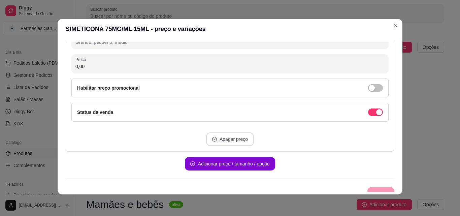
scroll to position [0, 0]
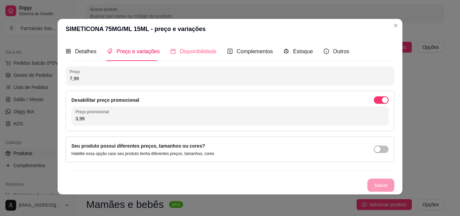
click at [183, 46] on div "Disponibilidade" at bounding box center [194, 51] width 46 height 19
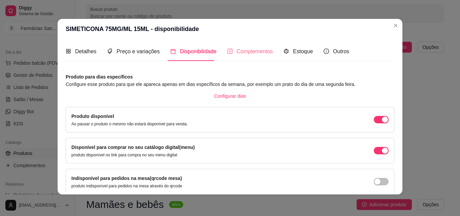
click at [240, 59] on div "Complementos" at bounding box center [251, 51] width 46 height 19
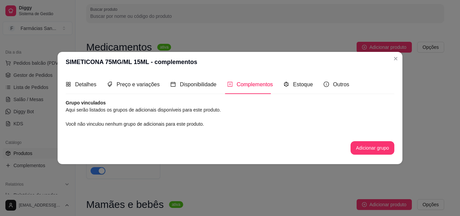
click at [98, 113] on article "Aqui serão listados os grupos de adicionais disponíveis para este produto." at bounding box center [230, 109] width 329 height 7
drag, startPoint x: 314, startPoint y: 82, endPoint x: 304, endPoint y: 84, distance: 10.0
click at [313, 82] on div "Detalhes Preço e variações Disponibilidade Complementos Estoque Outros" at bounding box center [208, 84] width 284 height 19
click at [303, 85] on span "Estoque" at bounding box center [303, 85] width 20 height 6
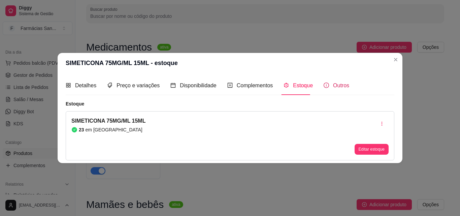
click at [329, 86] on div "Outros" at bounding box center [337, 85] width 26 height 8
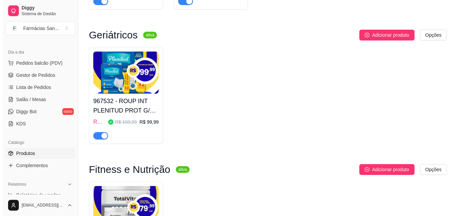
scroll to position [371, 0]
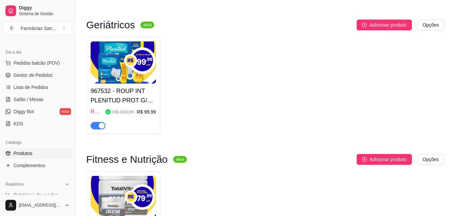
click at [96, 108] on span "ROUP INT PLENITUD ACT P/M 32UN" at bounding box center [97, 112] width 12 height 8
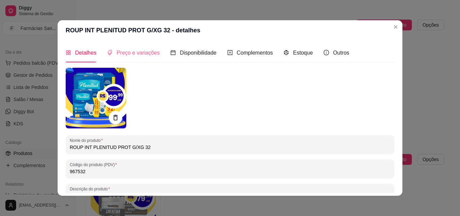
click at [142, 61] on div "Preço e variações" at bounding box center [133, 52] width 53 height 19
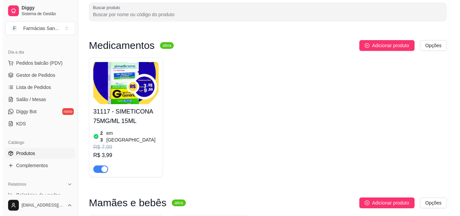
scroll to position [0, 0]
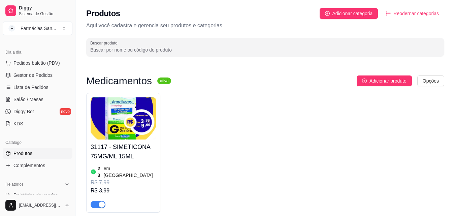
click at [385, 82] on span "Adicionar produto" at bounding box center [388, 80] width 37 height 7
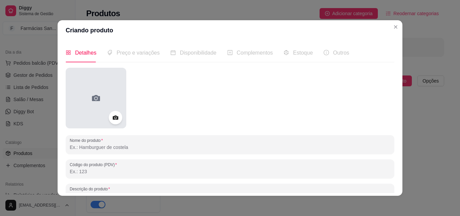
click at [103, 90] on div at bounding box center [96, 98] width 61 height 61
click at [100, 100] on div at bounding box center [96, 98] width 61 height 61
click at [124, 122] on div at bounding box center [96, 98] width 61 height 61
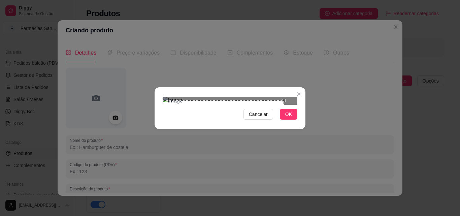
click at [238, 105] on div "Use the arrow keys to move the crop selection area" at bounding box center [223, 134] width 121 height 68
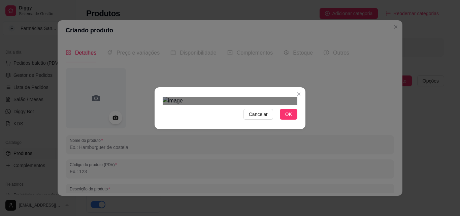
click at [243, 105] on div at bounding box center [230, 101] width 135 height 8
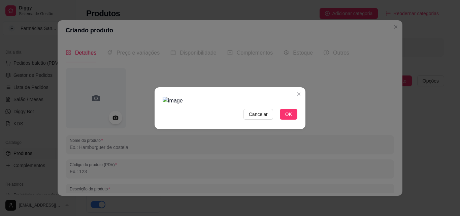
click at [170, 97] on img at bounding box center [230, 101] width 135 height 8
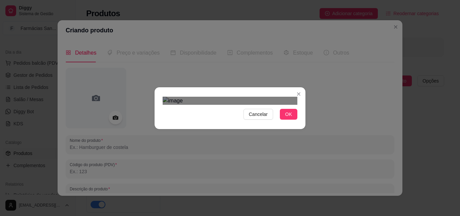
click at [234, 99] on div at bounding box center [230, 101] width 135 height 8
click at [244, 97] on div at bounding box center [230, 101] width 135 height 8
click at [163, 94] on div "Cancelar OK" at bounding box center [230, 108] width 151 height 28
click at [205, 123] on div "Use the arrow keys to move the crop selection area" at bounding box center [201, 135] width 76 height 76
click at [283, 120] on button "OK" at bounding box center [289, 114] width 18 height 11
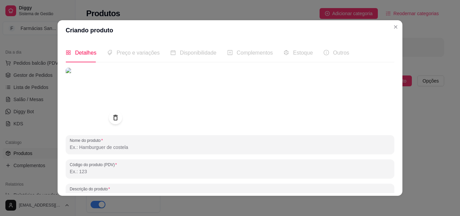
scroll to position [34, 0]
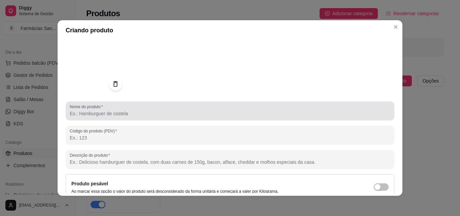
click at [96, 113] on input "Nome do produto" at bounding box center [230, 113] width 321 height 7
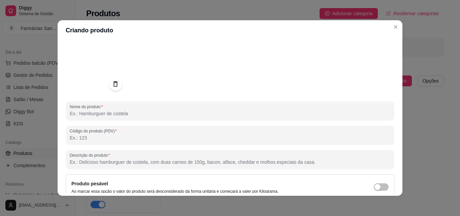
click at [103, 113] on input "Nome do produto" at bounding box center [230, 113] width 321 height 7
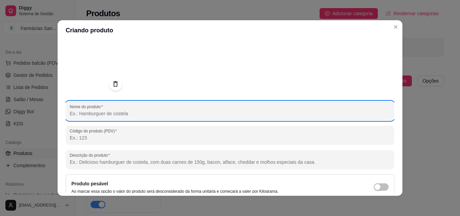
paste input "DORFLEX ENV 10CP"
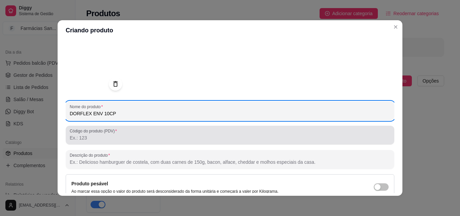
type input "DORFLEX ENV 10CP"
click at [124, 140] on input "Código do produto (PDV)" at bounding box center [230, 137] width 321 height 7
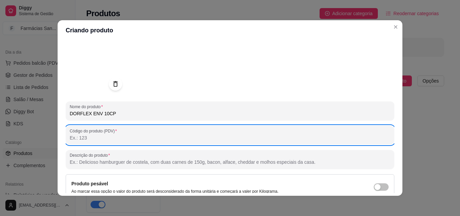
paste input "15109"
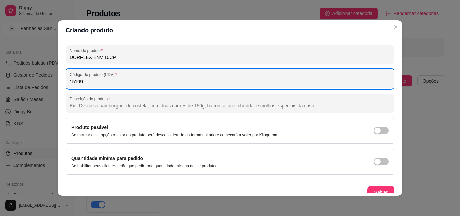
scroll to position [96, 0]
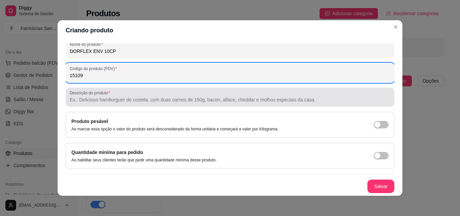
type input "15109"
click at [112, 100] on input "Descrição do produto" at bounding box center [230, 99] width 321 height 7
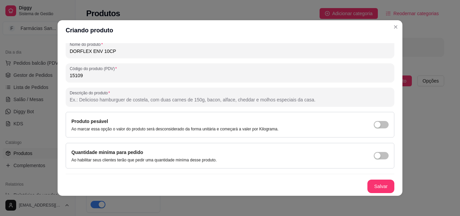
paste input "Analgésico nº 1 em vendas no Brasil, Dorflex é um medicamento, com ação analgés…"
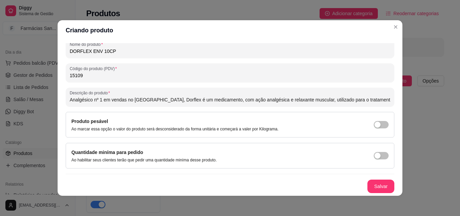
scroll to position [0, 168]
type input "Analgésico nº 1 em vendas no Brasil, Dorflex é um medicamento, com ação analgés…"
click at [368, 188] on button "Salvar" at bounding box center [381, 186] width 26 height 13
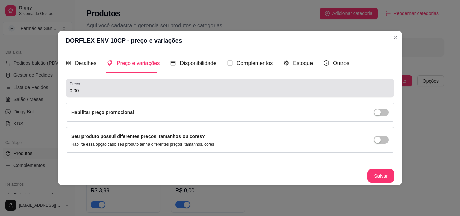
click at [144, 92] on input "0,00" at bounding box center [230, 90] width 321 height 7
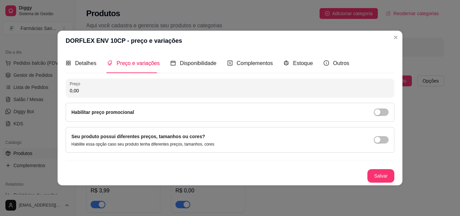
click at [144, 92] on input "0,00" at bounding box center [230, 90] width 321 height 7
type input "8,29"
click at [152, 112] on div "Habilitar preço promocional" at bounding box center [230, 112] width 318 height 7
click at [383, 108] on div "Habilitar preço promocional" at bounding box center [230, 112] width 329 height 19
click at [381, 112] on button "button" at bounding box center [381, 112] width 15 height 7
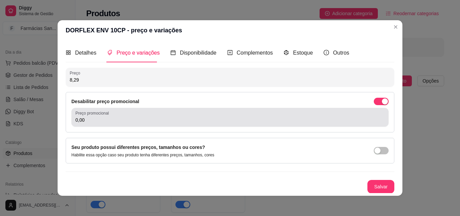
click at [118, 120] on input "0,00" at bounding box center [230, 120] width 309 height 7
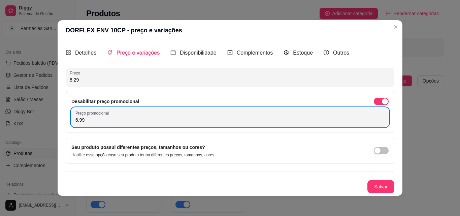
scroll to position [0, 0]
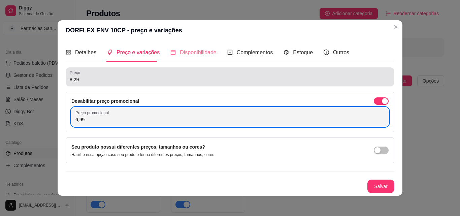
type input "6,99"
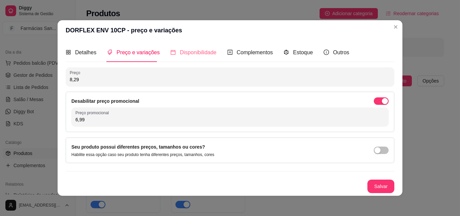
click at [200, 59] on div "Disponibilidade" at bounding box center [194, 52] width 46 height 19
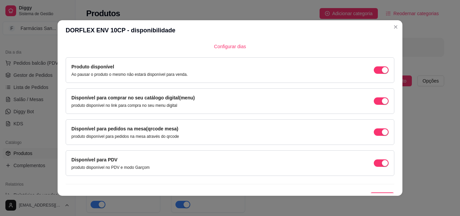
scroll to position [61, 0]
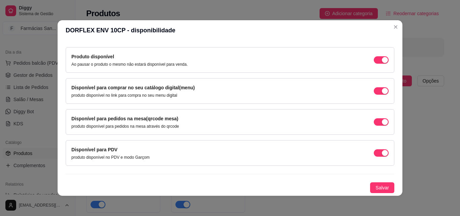
drag, startPoint x: 377, startPoint y: 124, endPoint x: 377, endPoint y: 133, distance: 9.8
click at [382, 123] on div "button" at bounding box center [385, 122] width 6 height 6
drag, startPoint x: 376, startPoint y: 147, endPoint x: 372, endPoint y: 164, distance: 17.3
click at [376, 149] on div "Disponível para PDV produto disponível no PDV e modo Garçom" at bounding box center [230, 153] width 318 height 14
click at [374, 155] on span "button" at bounding box center [381, 152] width 15 height 7
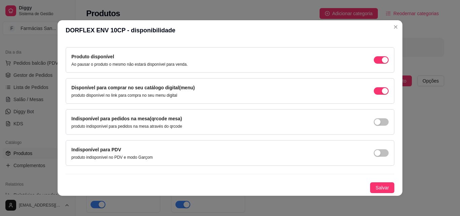
click at [376, 186] on span "Salvar" at bounding box center [382, 187] width 13 height 7
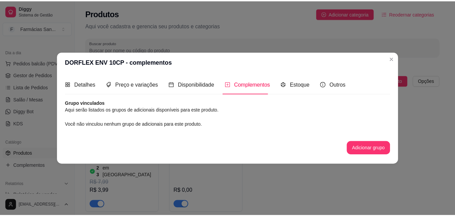
scroll to position [0, 0]
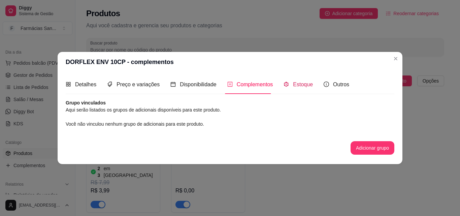
click at [300, 87] on span "Estoque" at bounding box center [303, 85] width 20 height 6
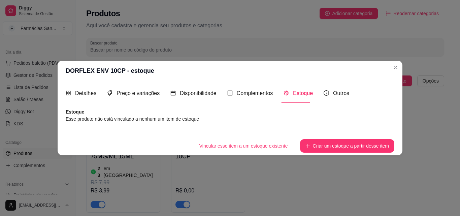
click at [134, 111] on article "Estoque" at bounding box center [230, 112] width 329 height 7
click at [353, 146] on button "Criar um estoque a partir desse item" at bounding box center [347, 145] width 94 height 13
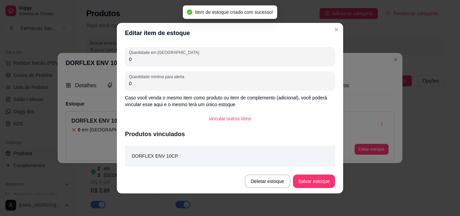
click at [159, 61] on input "0" at bounding box center [230, 59] width 202 height 7
type input "30"
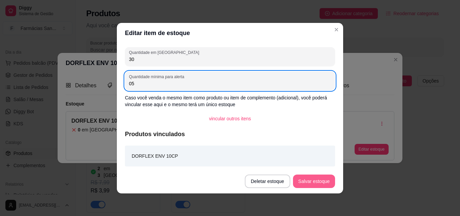
type input "05"
click at [320, 185] on button "Salvar estoque" at bounding box center [314, 181] width 42 height 13
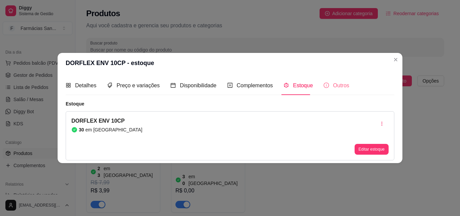
click at [340, 93] on div "Outros" at bounding box center [337, 85] width 26 height 19
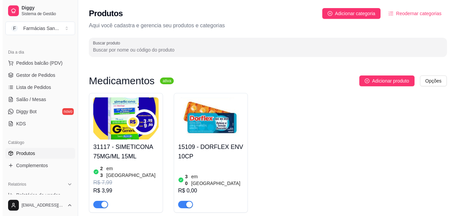
scroll to position [34, 0]
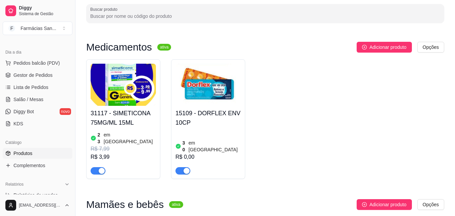
click at [227, 127] on div "15109 - DORFLEX ENV 10CP 30 em estoque R$ 0,00" at bounding box center [208, 140] width 65 height 69
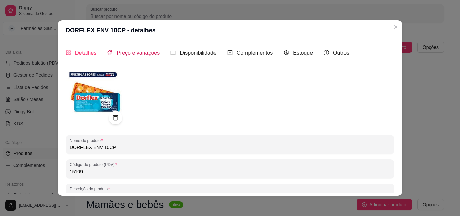
click at [127, 54] on span "Preço e variações" at bounding box center [138, 53] width 43 height 6
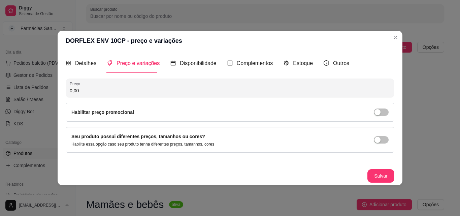
click at [98, 89] on input "0,00" at bounding box center [230, 90] width 321 height 7
type input "8,29"
click at [383, 111] on span "button" at bounding box center [381, 112] width 15 height 7
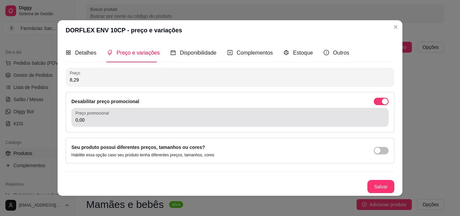
click at [86, 119] on input "0,00" at bounding box center [230, 120] width 309 height 7
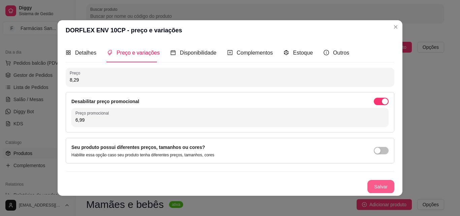
type input "6,99"
click at [376, 181] on button "Salvar" at bounding box center [381, 186] width 26 height 13
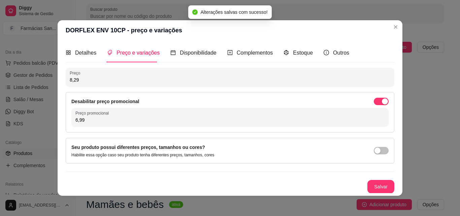
click at [398, 24] on header "DORFLEX ENV 10CP - preço e variações" at bounding box center [230, 30] width 345 height 20
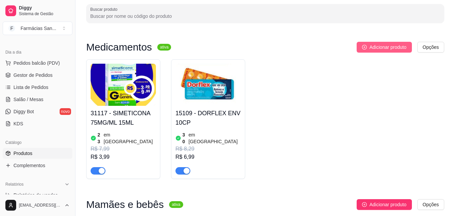
click at [396, 46] on span "Adicionar produto" at bounding box center [388, 46] width 37 height 7
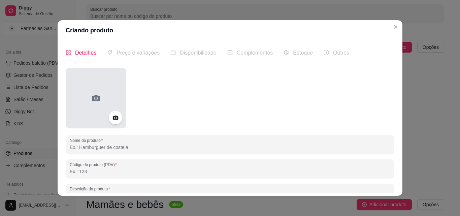
click at [90, 108] on div at bounding box center [96, 98] width 61 height 61
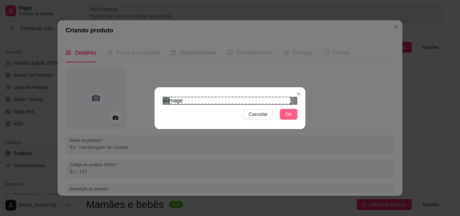
click at [289, 118] on span "OK" at bounding box center [289, 114] width 7 height 7
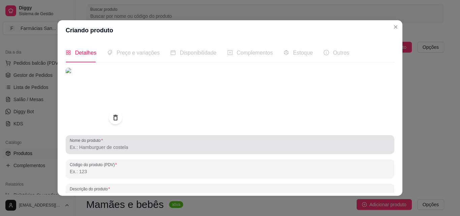
click at [98, 145] on input "Nome do produto" at bounding box center [230, 147] width 321 height 7
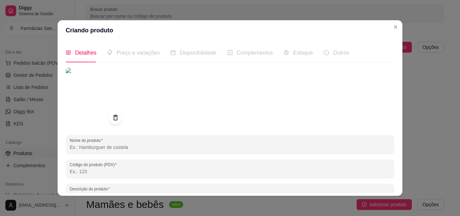
paste input "DORALGINA ENV 4DRG"
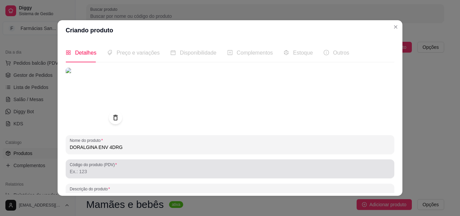
type input "DORALGINA ENV 4DRG"
click at [97, 167] on label "Código do produto (PDV)" at bounding box center [95, 165] width 50 height 6
click at [97, 168] on input "Código do produto (PDV)" at bounding box center [230, 171] width 321 height 7
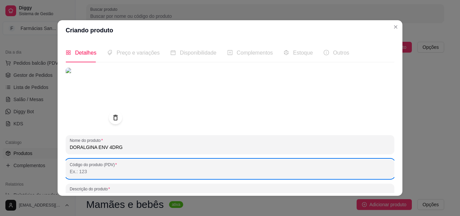
paste input "975665"
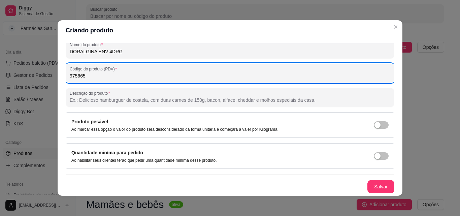
scroll to position [96, 0]
type input "975665"
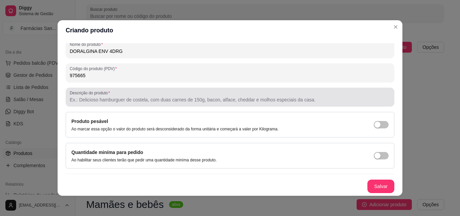
click at [93, 95] on label "Descrição do produto" at bounding box center [91, 93] width 42 height 6
click at [93, 96] on input "Descrição do produto" at bounding box center [230, 99] width 321 height 7
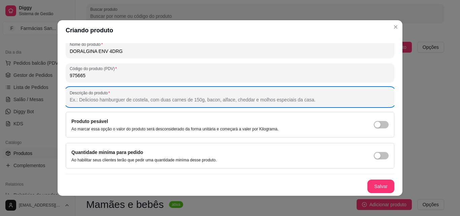
paste input "A Doralgina Neo Química 4 Drágeas é um medicamento de efeito analgésico e antie…"
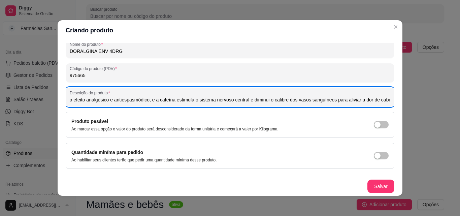
scroll to position [1, 0]
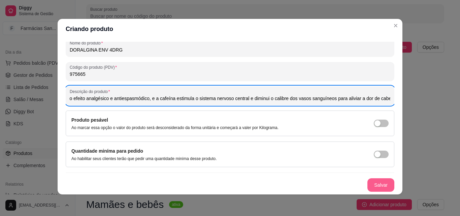
type input "A Doralgina Neo Química 4 Drágeas é um medicamento de efeito analgésico e antie…"
click at [380, 186] on button "Salvar" at bounding box center [381, 184] width 27 height 13
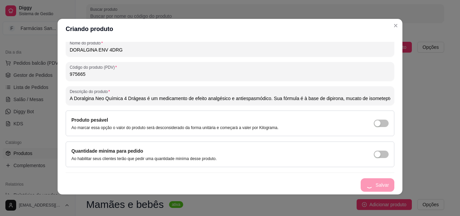
scroll to position [0, 0]
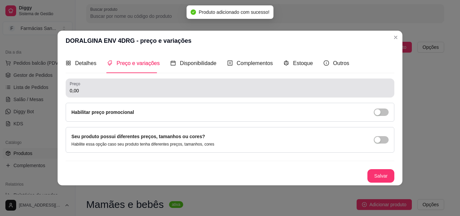
click at [128, 86] on div "0,00" at bounding box center [230, 87] width 321 height 13
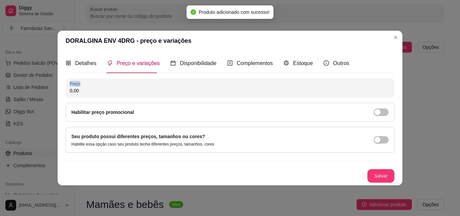
click at [128, 86] on div "0,00" at bounding box center [230, 87] width 321 height 13
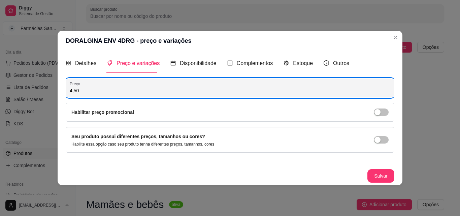
type input "4,50"
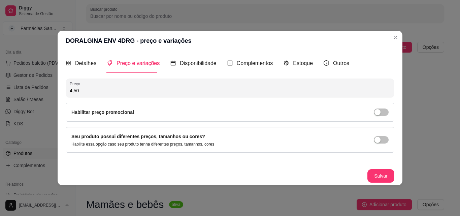
click at [368, 114] on div "Habilitar preço promocional" at bounding box center [230, 112] width 318 height 7
click at [378, 113] on div "button" at bounding box center [378, 112] width 6 height 6
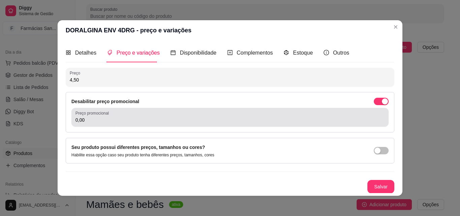
click at [99, 124] on div "0,00" at bounding box center [230, 117] width 309 height 13
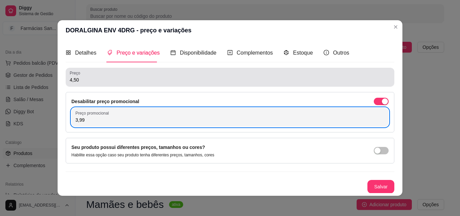
type input "3,99"
click at [70, 82] on input "4,50" at bounding box center [230, 80] width 321 height 7
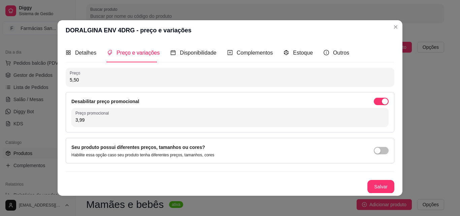
scroll to position [0, 0]
type input "5,50"
click at [377, 188] on button "Salvar" at bounding box center [381, 186] width 27 height 13
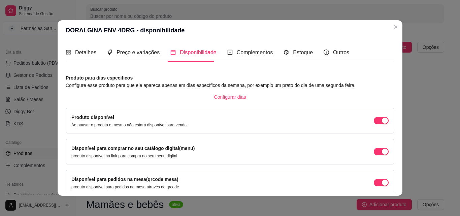
click at [189, 52] on span "Disponibilidade" at bounding box center [198, 53] width 37 height 6
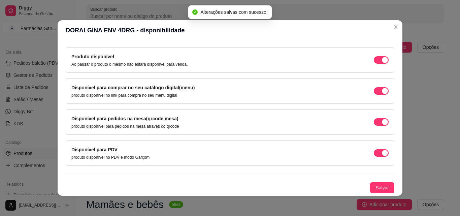
scroll to position [1, 0]
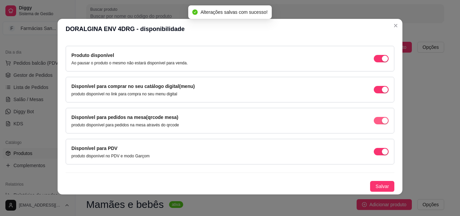
click at [382, 122] on div "button" at bounding box center [385, 121] width 6 height 6
click at [382, 150] on div "button" at bounding box center [385, 152] width 6 height 6
click at [374, 182] on button "Salvar" at bounding box center [382, 186] width 24 height 11
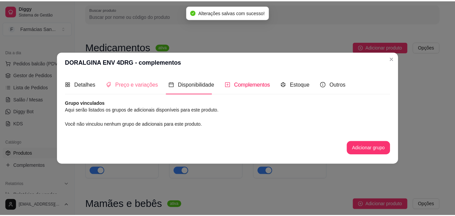
scroll to position [0, 0]
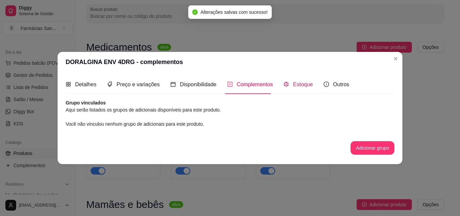
click at [293, 85] on span "Estoque" at bounding box center [303, 85] width 20 height 6
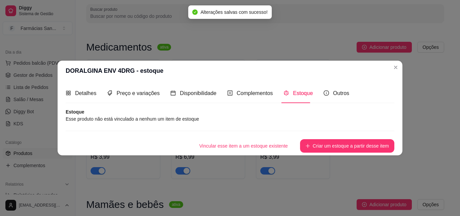
click at [118, 119] on article "Esse produto não está vinculado a nenhum um item de estoque" at bounding box center [230, 118] width 329 height 7
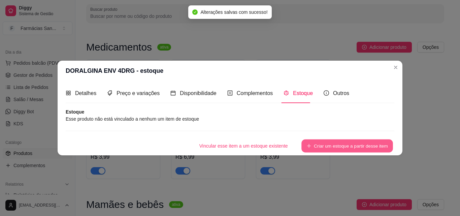
click at [362, 145] on button "Criar um estoque a partir desse item" at bounding box center [348, 145] width 92 height 13
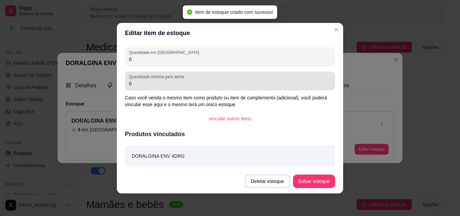
click at [143, 61] on input "0" at bounding box center [230, 59] width 202 height 7
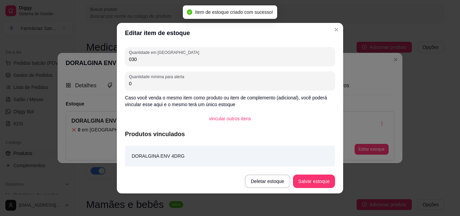
type input "030"
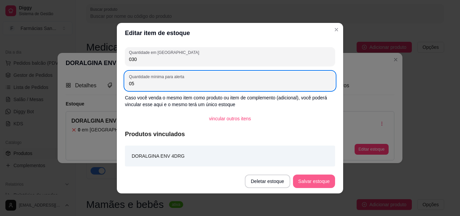
type input "05"
click at [328, 182] on button "Salvar estoque" at bounding box center [314, 181] width 42 height 13
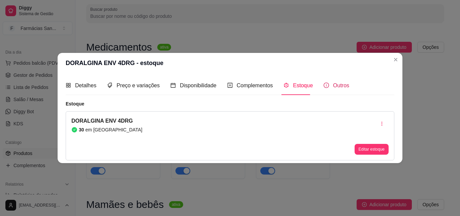
click at [333, 86] on span "Outros" at bounding box center [341, 86] width 16 height 6
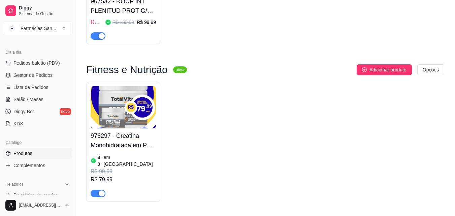
scroll to position [461, 0]
